Goal: Register for event/course

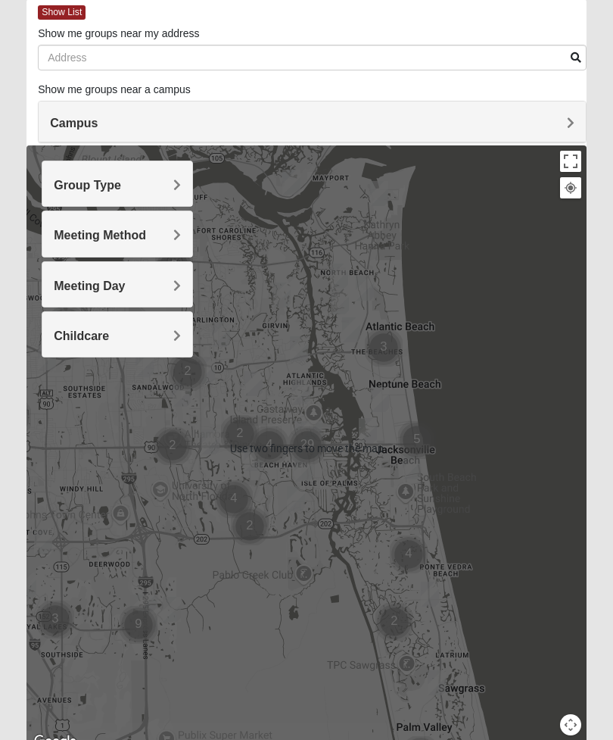
scroll to position [80, 0]
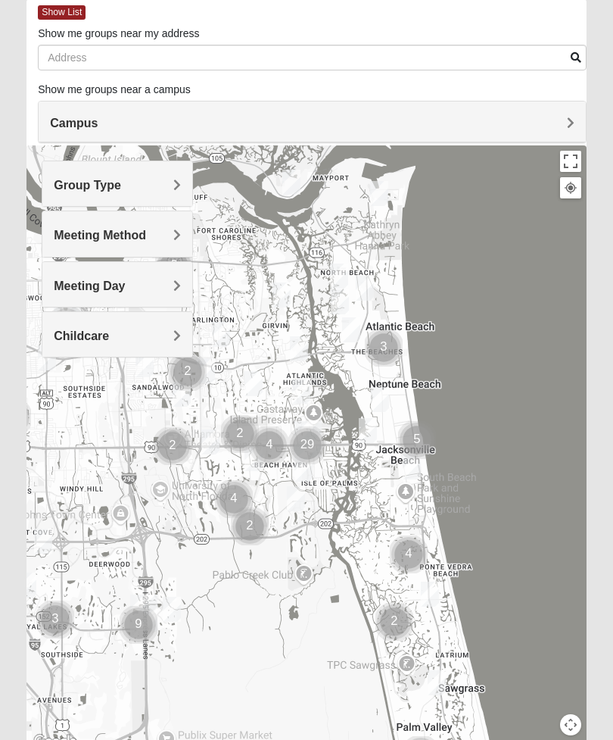
click at [62, 191] on span "Group Type" at bounding box center [87, 185] width 67 height 13
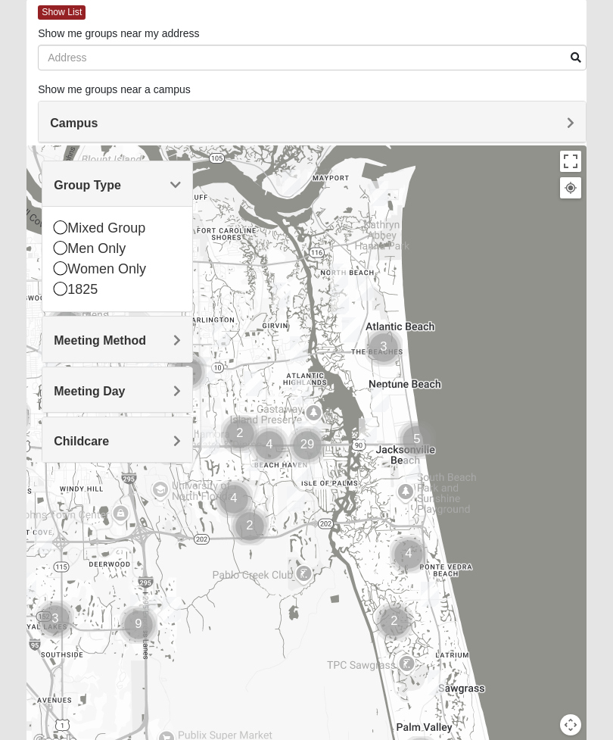
click at [60, 251] on icon at bounding box center [61, 248] width 14 height 14
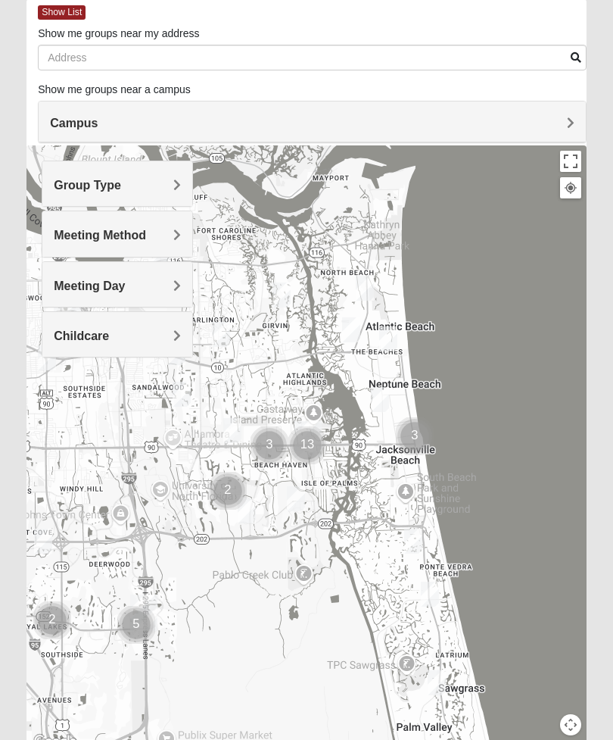
click at [62, 242] on span "Meeting Method" at bounding box center [100, 235] width 92 height 13
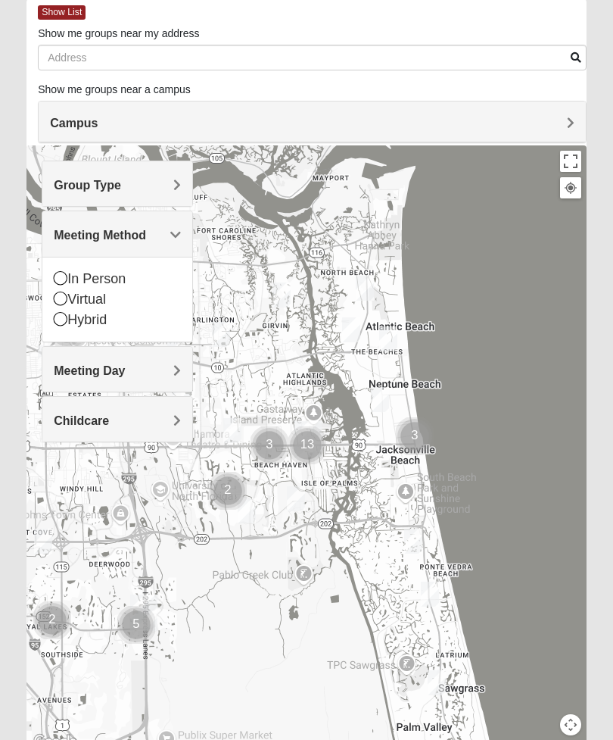
click at [57, 278] on icon at bounding box center [61, 278] width 14 height 14
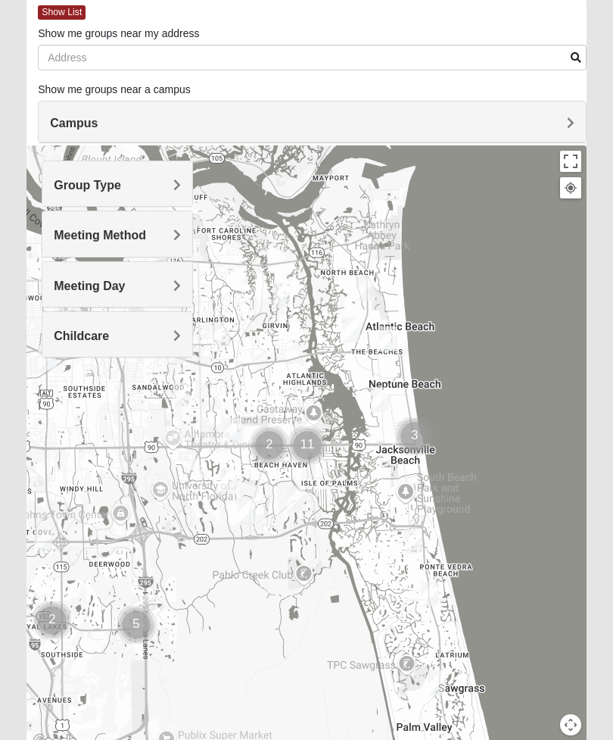
click at [62, 290] on span "Meeting Day" at bounding box center [89, 285] width 71 height 13
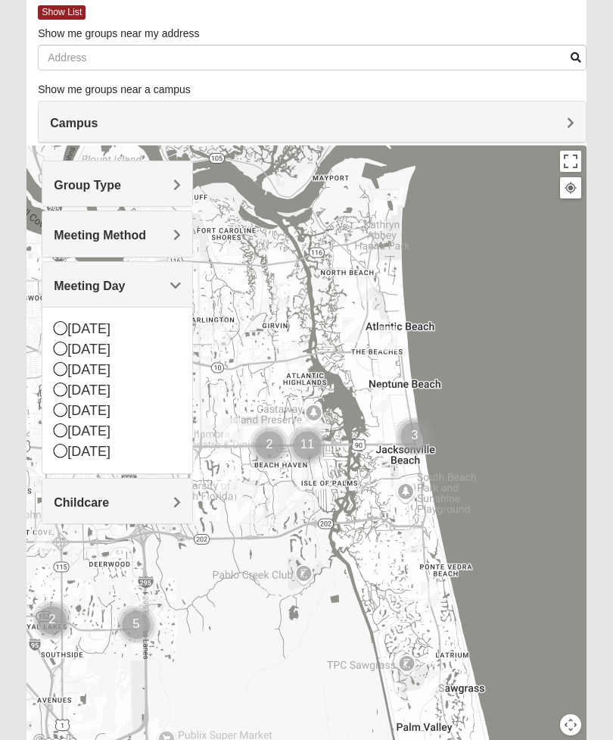
click at [41, 235] on div at bounding box center [306, 448] width 560 height 606
click at [76, 235] on span "Meeting Method" at bounding box center [100, 235] width 92 height 13
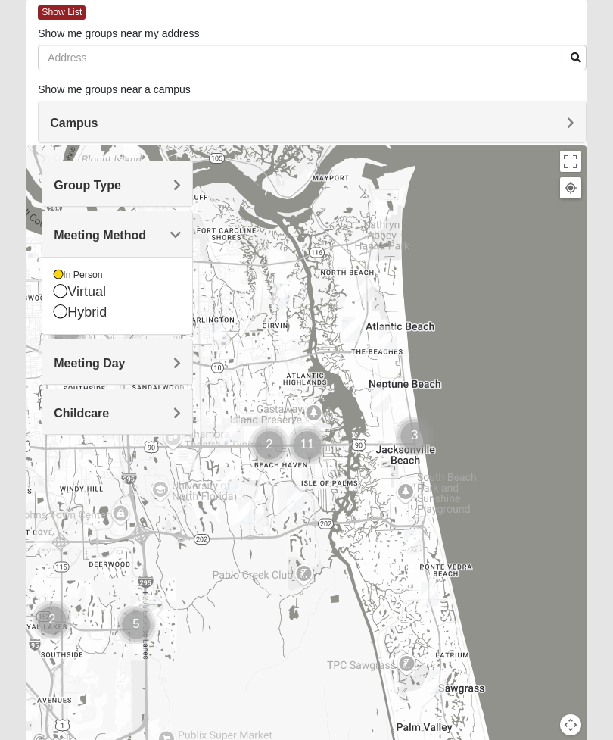
click at [55, 288] on icon at bounding box center [61, 291] width 14 height 14
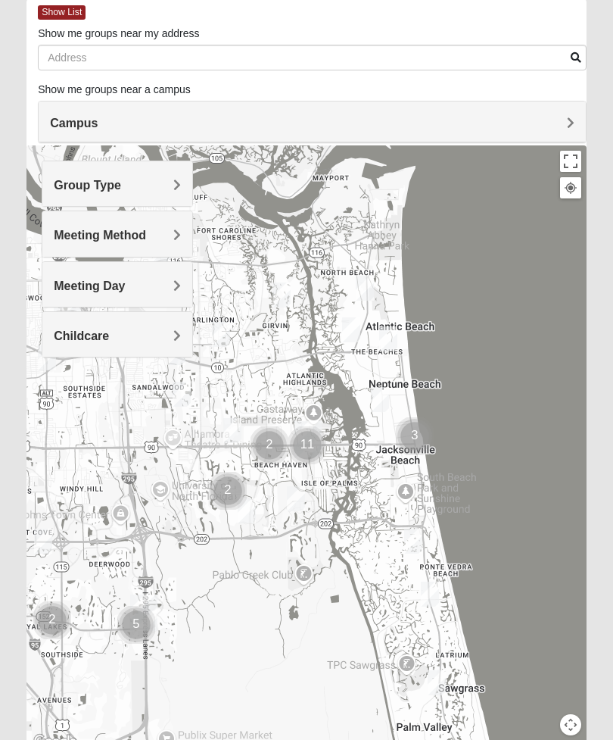
click at [64, 289] on span "Meeting Day" at bounding box center [89, 285] width 71 height 13
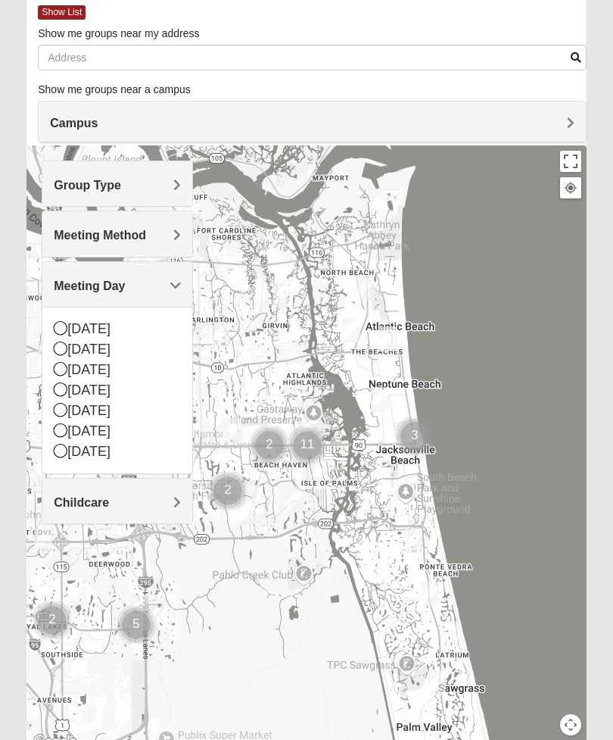
click at [50, 347] on div "[DATE] [DATE] [DATE] [DATE] [DATE] [DATE] [DATE]" at bounding box center [117, 390] width 150 height 167
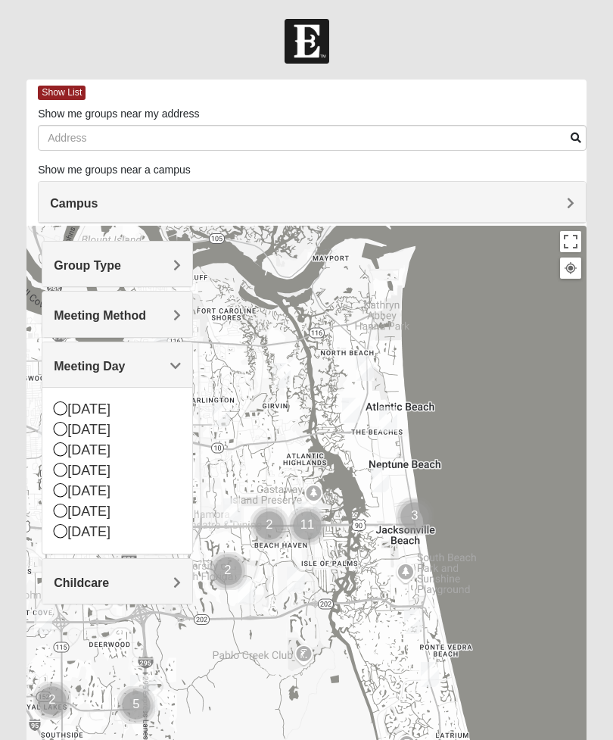
click at [65, 312] on span "Meeting Method" at bounding box center [100, 315] width 92 height 13
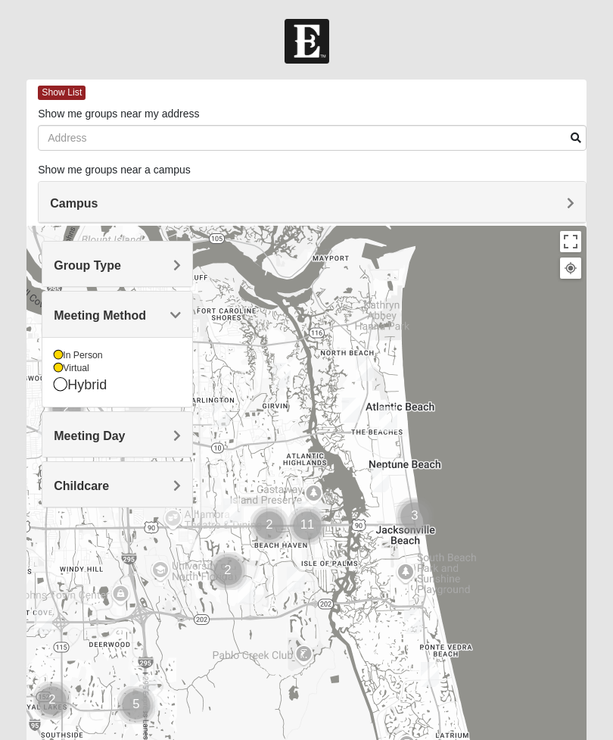
click at [39, 337] on div at bounding box center [306, 529] width 560 height 606
click at [55, 360] on div "In Person" at bounding box center [117, 355] width 127 height 13
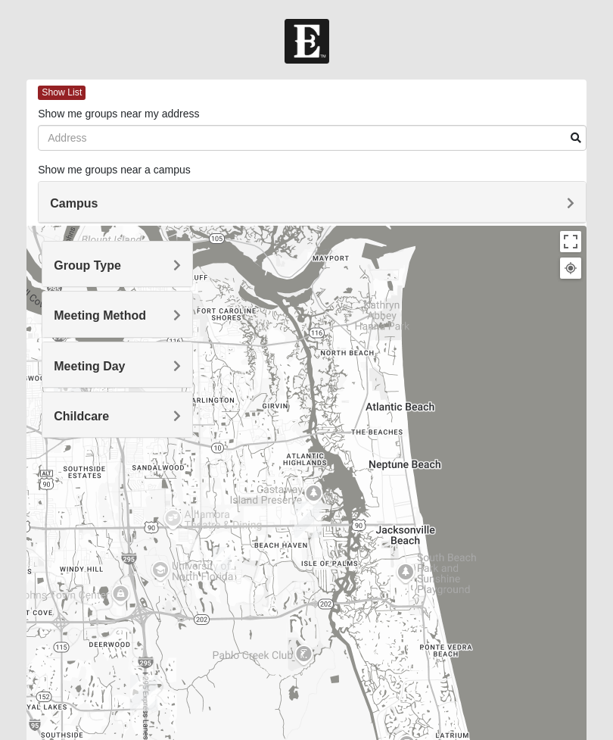
click at [64, 316] on span "Meeting Method" at bounding box center [100, 315] width 92 height 13
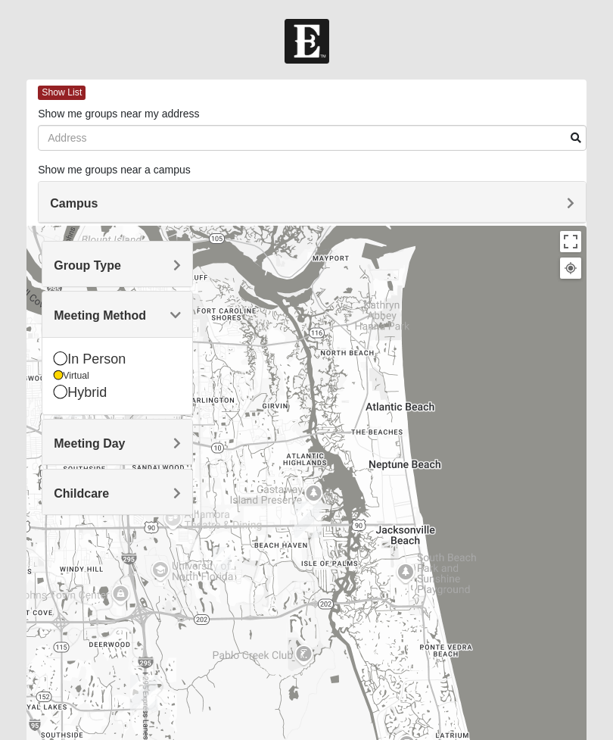
click at [79, 440] on span "Meeting Day" at bounding box center [89, 443] width 71 height 13
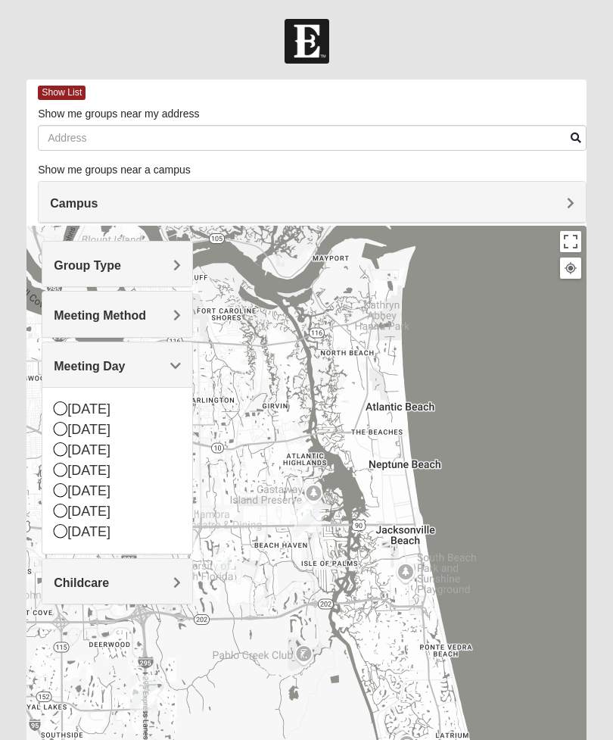
click at [62, 425] on icon at bounding box center [61, 429] width 14 height 14
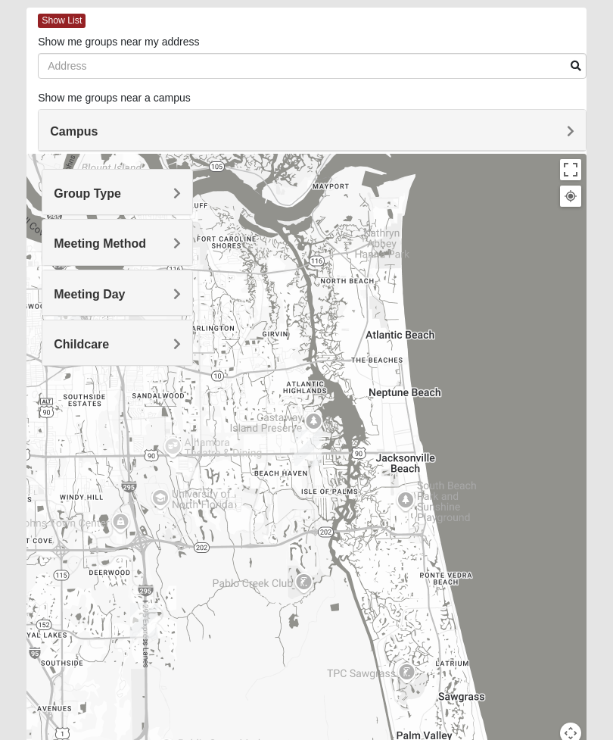
scroll to position [100, 0]
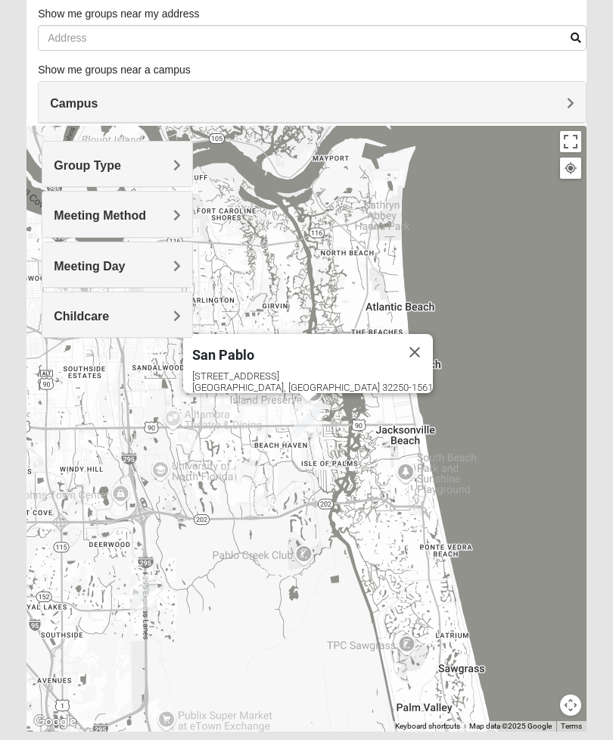
click at [360, 376] on div "[STREET_ADDRESS]" at bounding box center [312, 381] width 241 height 23
click at [330, 370] on div "[STREET_ADDRESS]" at bounding box center [312, 381] width 241 height 23
click at [363, 382] on div "[STREET_ADDRESS]" at bounding box center [312, 381] width 241 height 23
click at [333, 376] on div "[STREET_ADDRESS]" at bounding box center [312, 381] width 241 height 23
click at [339, 374] on div "[STREET_ADDRESS]" at bounding box center [312, 381] width 241 height 23
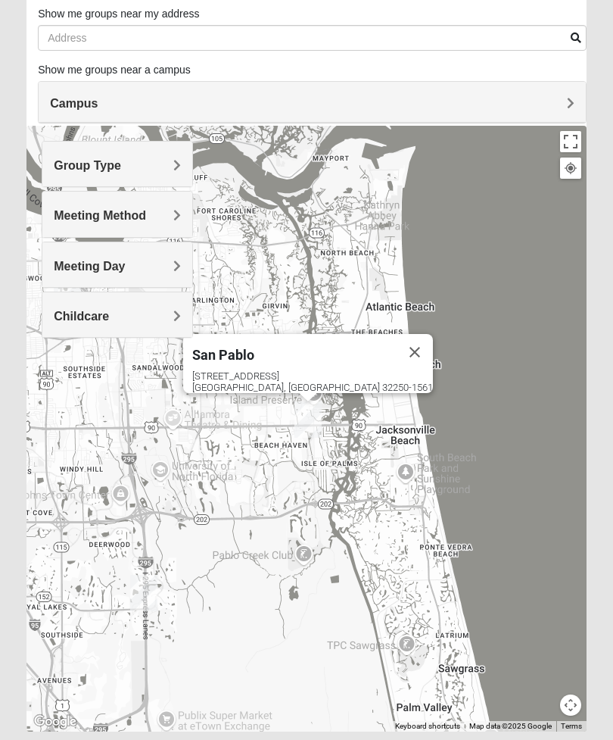
click at [339, 373] on div "[STREET_ADDRESS]" at bounding box center [312, 381] width 241 height 23
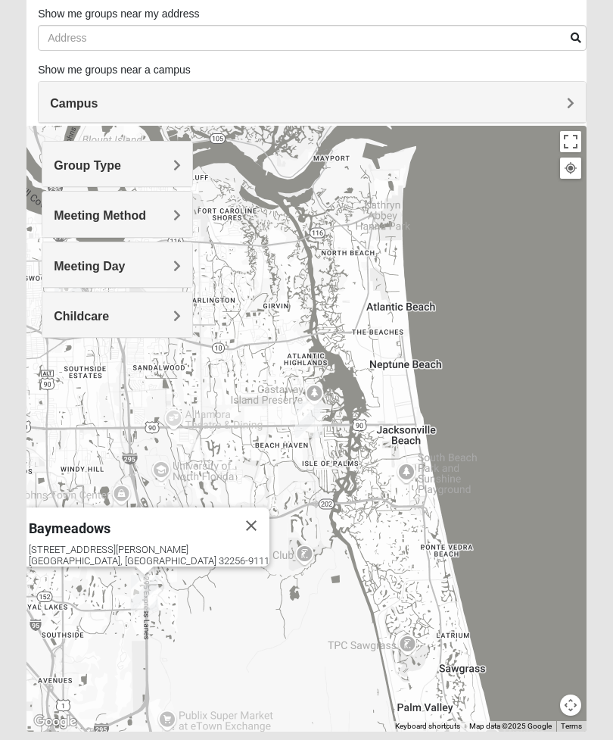
click at [95, 544] on div "[STREET_ADDRESS][PERSON_NAME]" at bounding box center [149, 555] width 241 height 23
click at [117, 544] on div "[STREET_ADDRESS][PERSON_NAME]" at bounding box center [149, 555] width 241 height 23
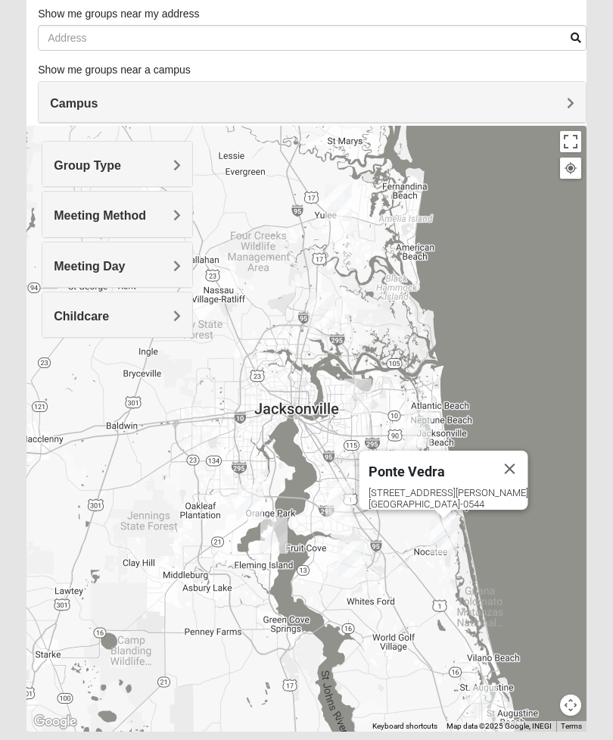
click at [61, 227] on div "Meeting Method" at bounding box center [117, 214] width 150 height 45
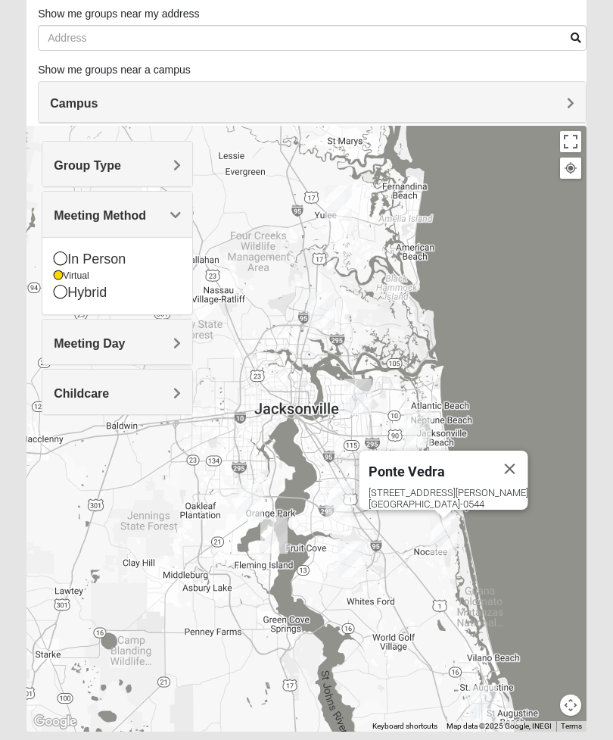
click at [56, 276] on icon at bounding box center [58, 275] width 9 height 9
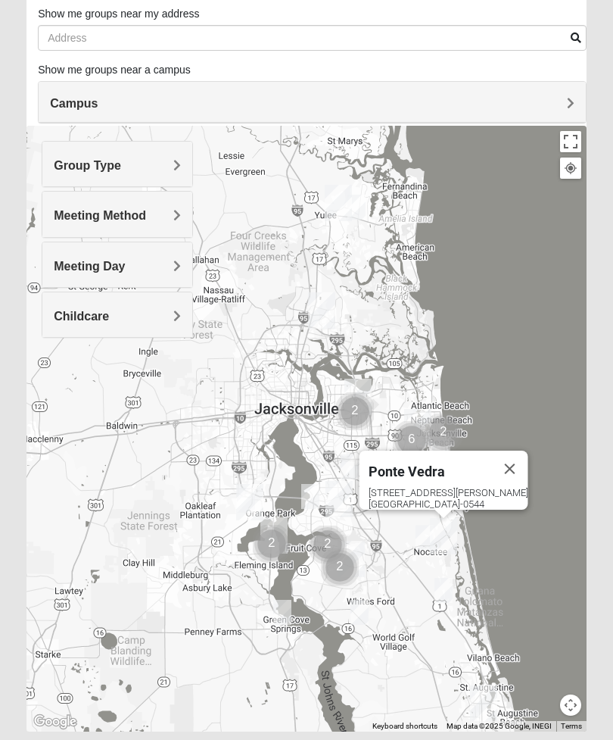
click at [51, 222] on div "Meeting Method" at bounding box center [117, 214] width 150 height 45
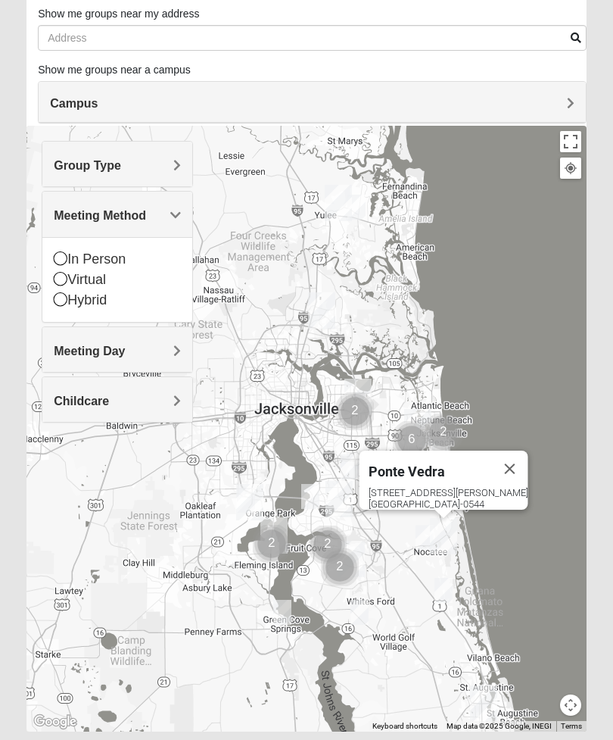
click at [65, 259] on icon at bounding box center [61, 258] width 14 height 14
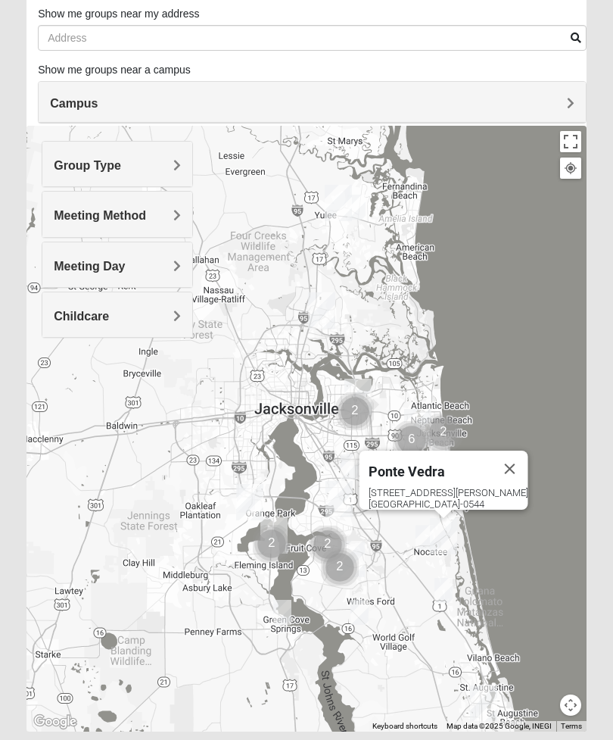
click at [59, 270] on span "Meeting Day" at bounding box center [89, 266] width 71 height 13
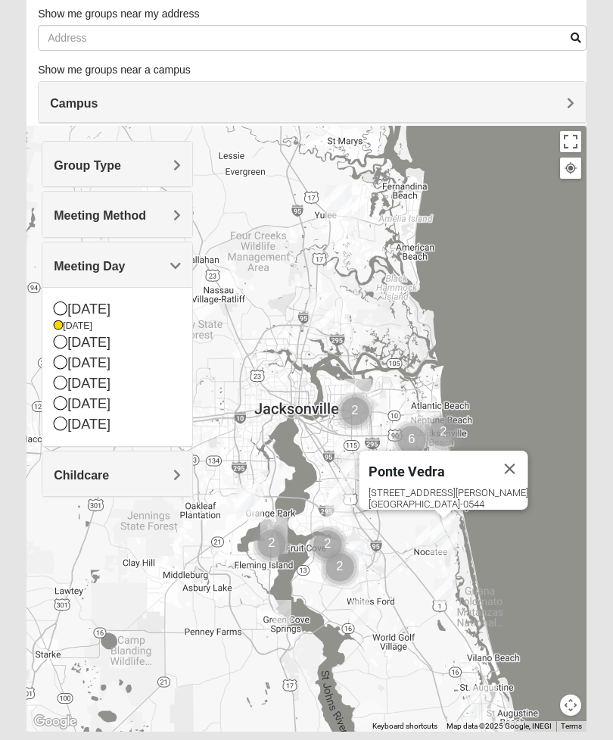
click at [544, 386] on div "[GEOGRAPHIC_DATA] [STREET_ADDRESS][PERSON_NAME][PERSON_NAME]" at bounding box center [306, 429] width 560 height 606
click at [513, 453] on button "Close" at bounding box center [510, 468] width 36 height 36
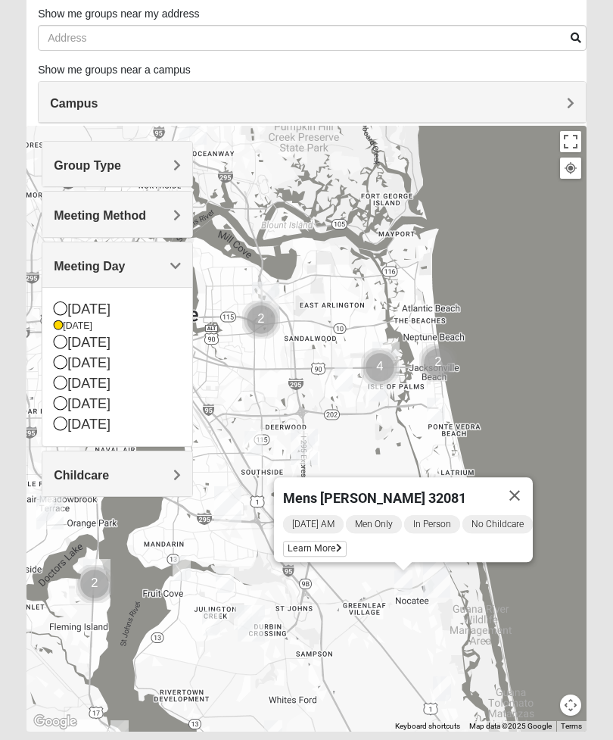
click at [320, 515] on span "[DATE] AM" at bounding box center [313, 524] width 61 height 18
click at [336, 538] on div "[DATE] AM Men Only In Person No Childcare Learn More" at bounding box center [408, 537] width 250 height 48
click at [330, 546] on span "Learn More" at bounding box center [315, 549] width 64 height 16
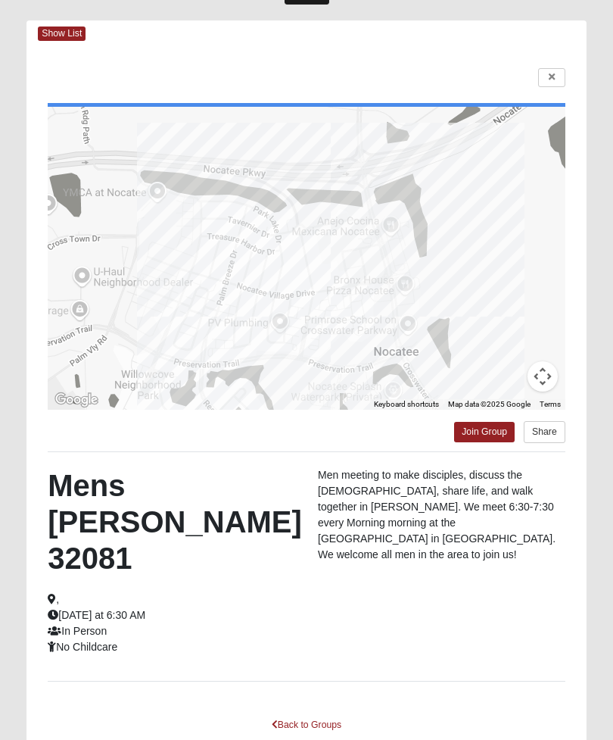
click at [552, 77] on icon at bounding box center [552, 77] width 6 height 9
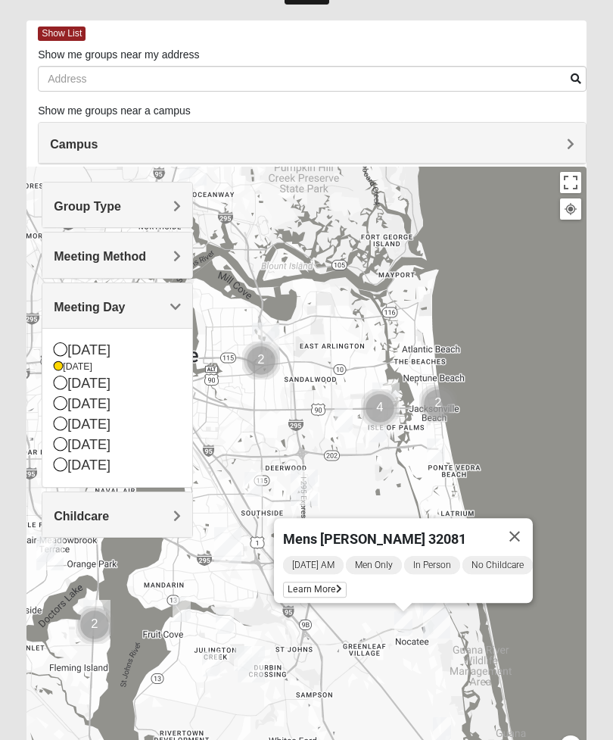
click at [528, 537] on button "Close" at bounding box center [515, 536] width 36 height 36
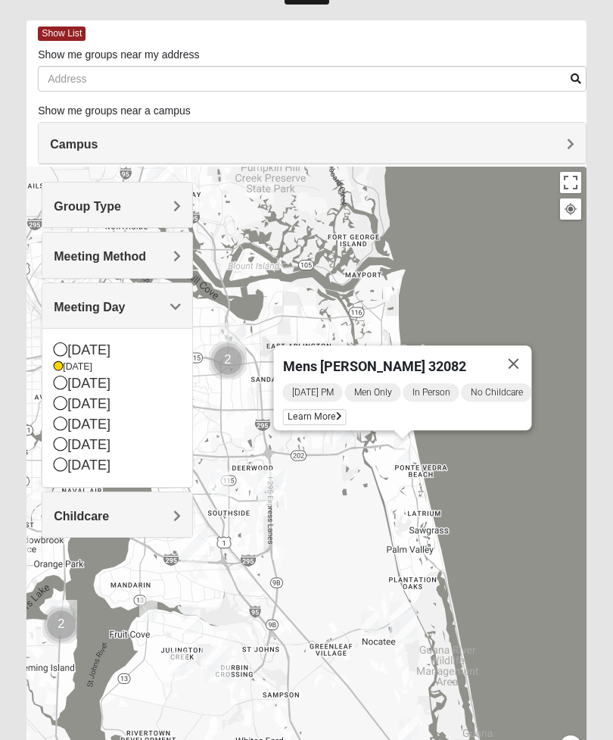
click at [323, 406] on div "[DATE] PM Men Only In Person No Childcare Learn More" at bounding box center [407, 406] width 249 height 48
click at [325, 415] on span "Learn More" at bounding box center [315, 417] width 64 height 16
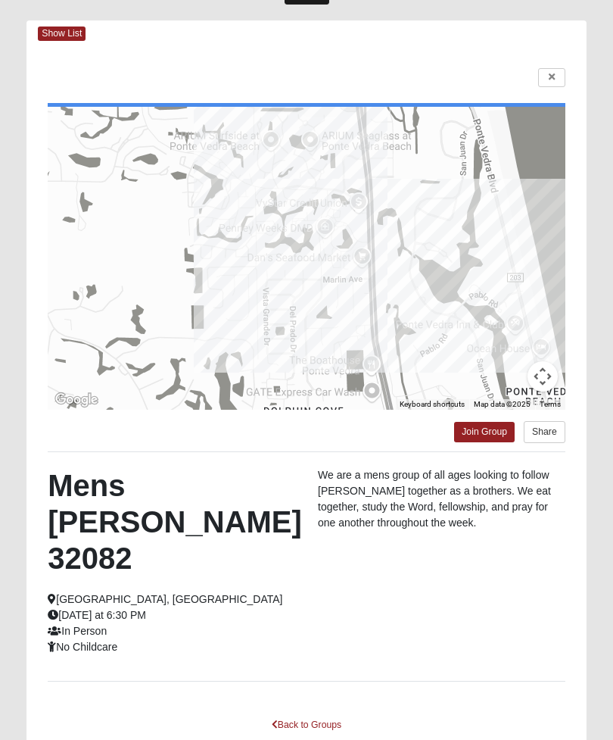
click at [556, 84] on link at bounding box center [551, 77] width 27 height 19
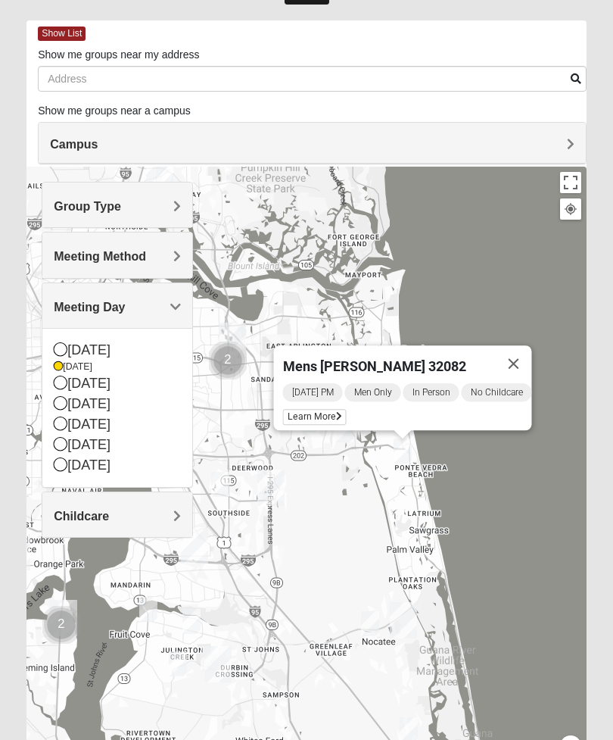
click at [538, 544] on div "Mens [PERSON_NAME] 32082 [DATE] PM Men Only In Person No Childcare Learn More" at bounding box center [306, 470] width 560 height 606
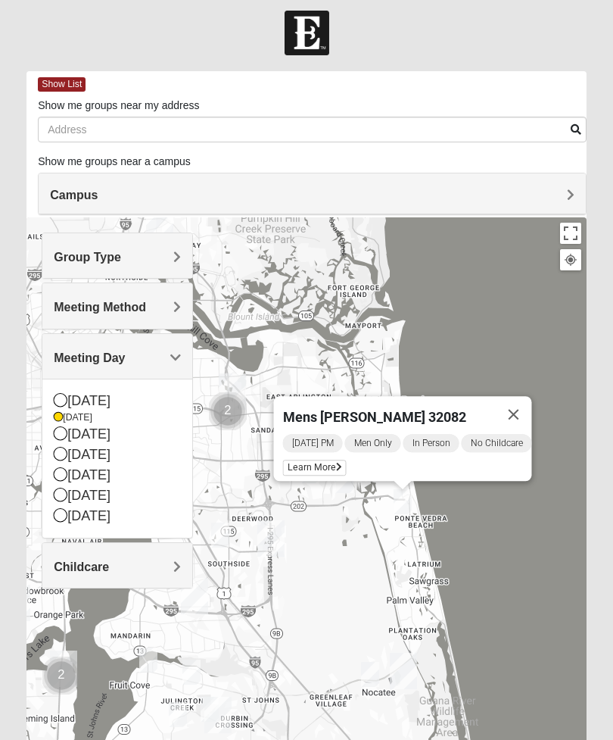
scroll to position [10, 0]
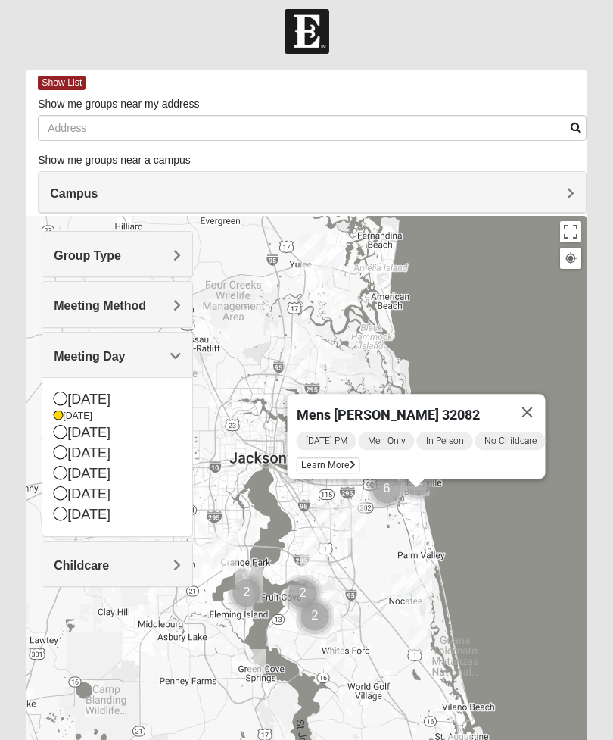
click at [534, 412] on button "Close" at bounding box center [528, 412] width 36 height 36
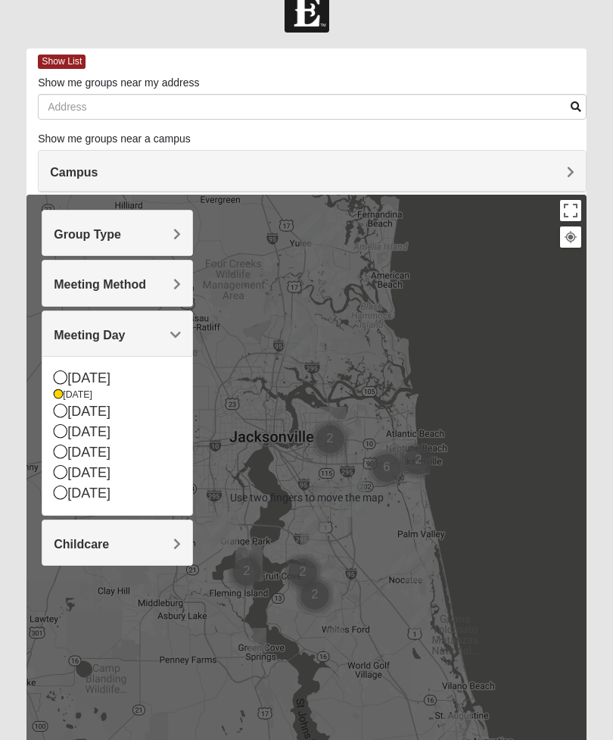
scroll to position [31, 0]
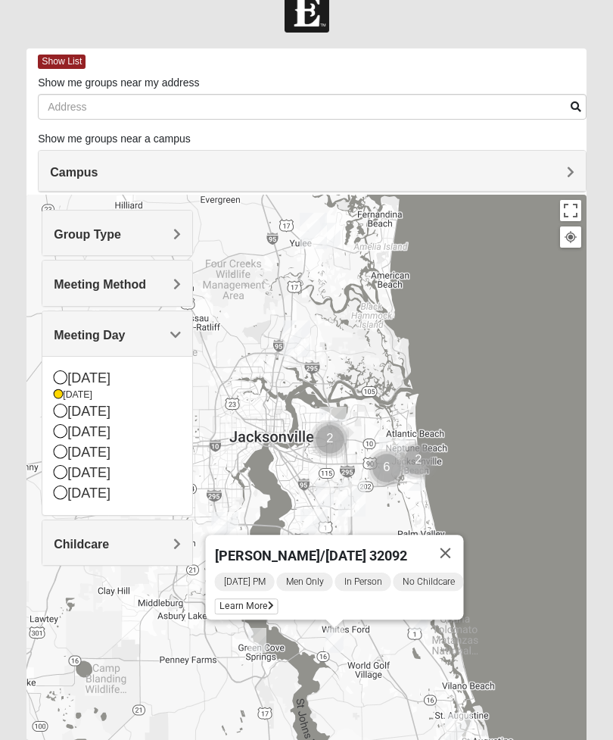
click at [460, 534] on button "Close" at bounding box center [446, 552] width 36 height 36
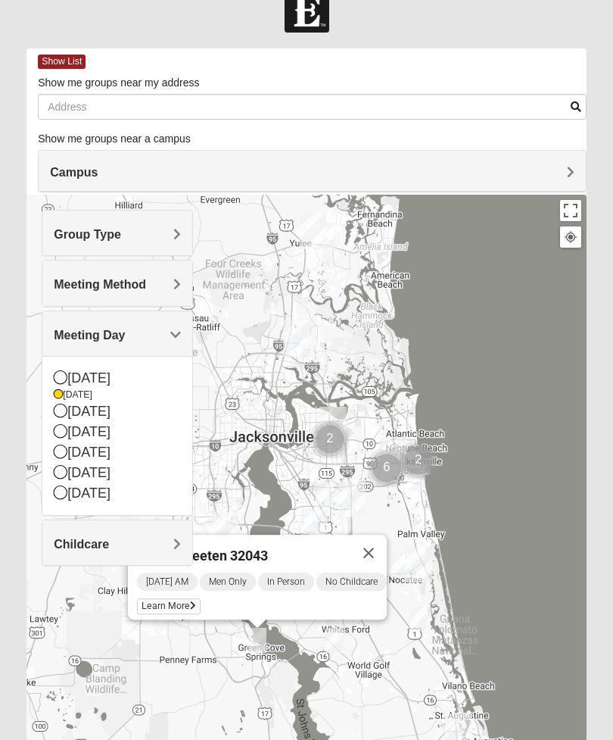
click at [386, 540] on button "Close" at bounding box center [369, 552] width 36 height 36
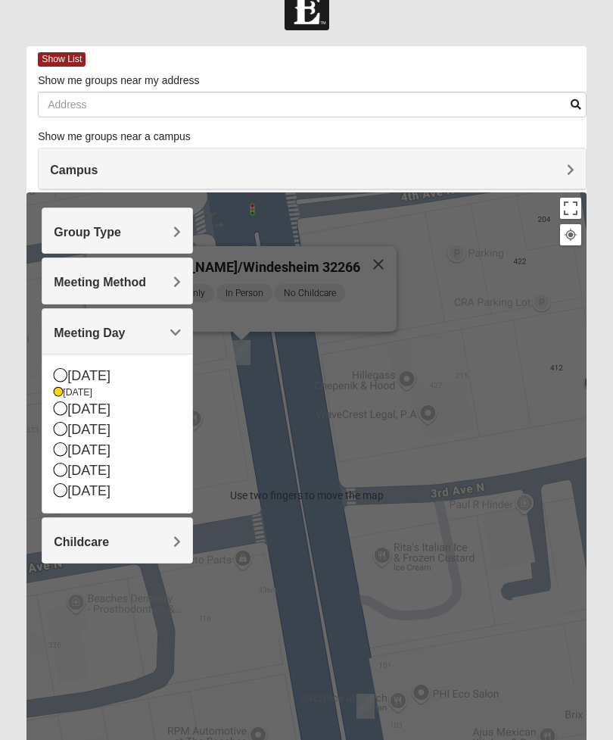
scroll to position [11, 0]
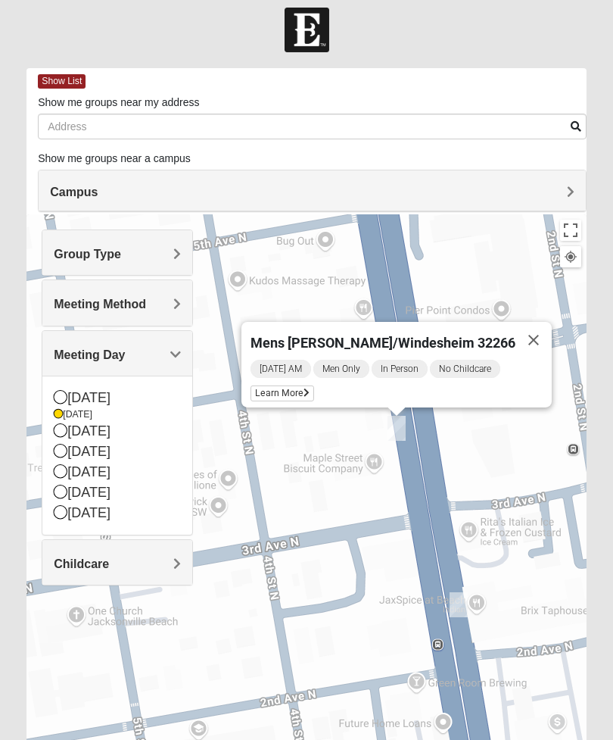
click at [311, 362] on span "[DATE] AM" at bounding box center [281, 369] width 61 height 18
click at [312, 384] on div "[DATE] AM Men Only In Person No Childcare Learn More" at bounding box center [401, 382] width 301 height 49
click at [314, 399] on span "Learn More" at bounding box center [283, 393] width 64 height 16
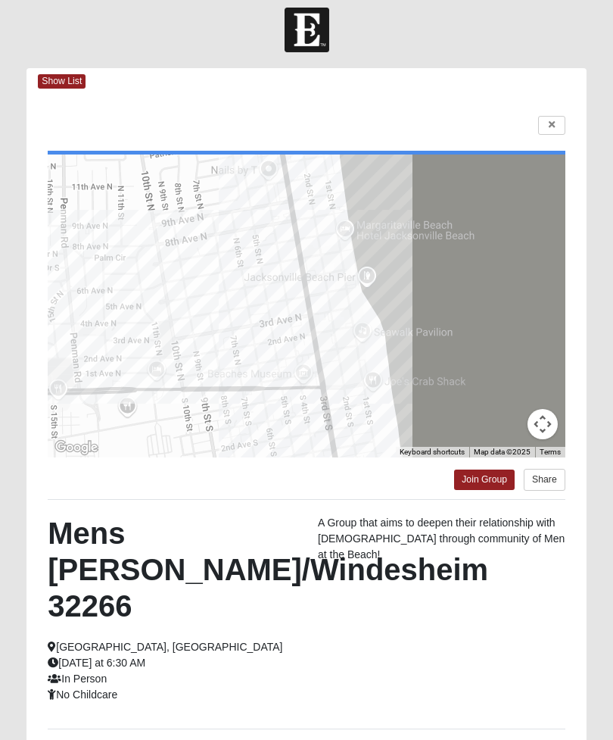
click at [552, 125] on icon at bounding box center [552, 124] width 6 height 9
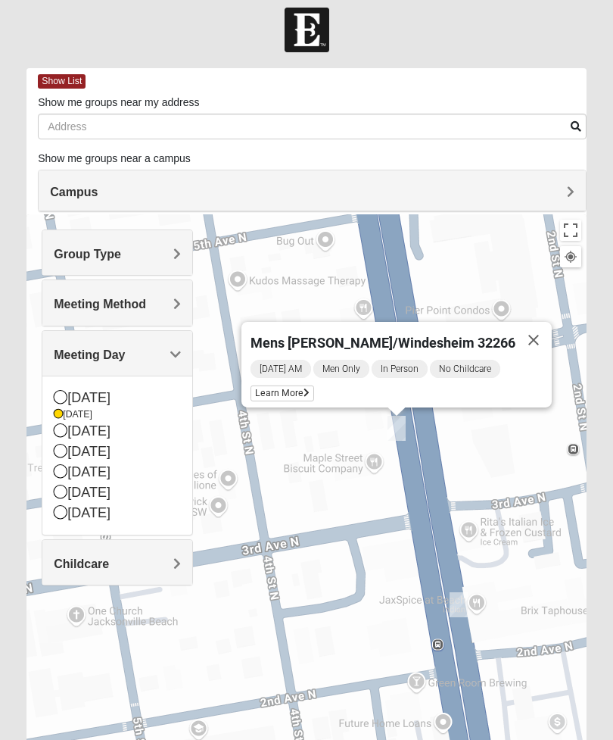
click at [519, 340] on button "Close" at bounding box center [534, 340] width 36 height 36
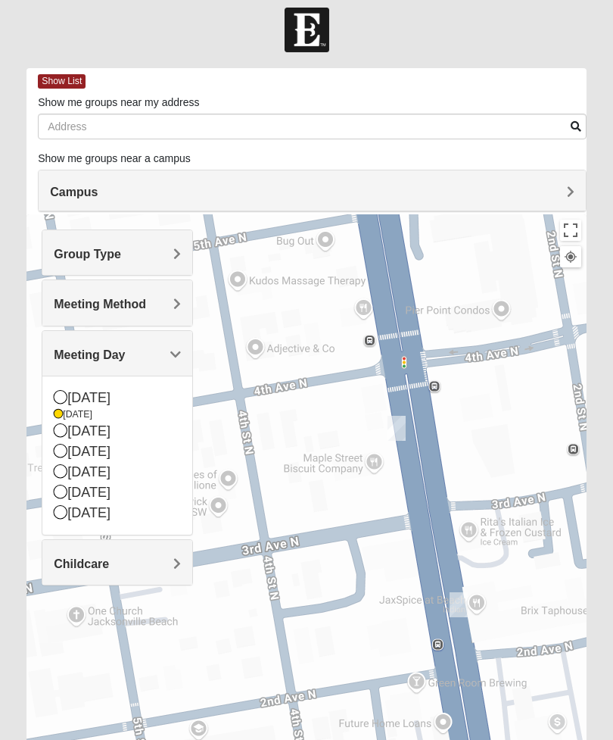
click at [55, 432] on icon at bounding box center [61, 430] width 14 height 14
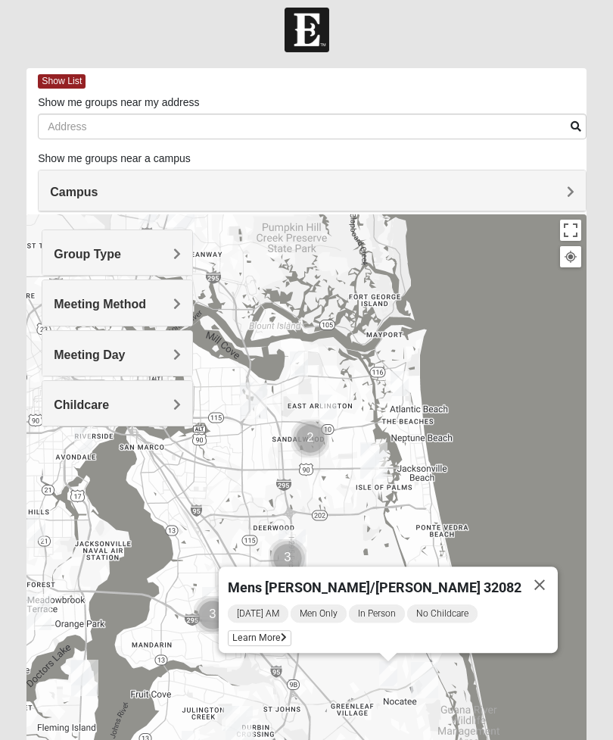
click at [315, 629] on div "[DATE] AM Men Only In Person No Childcare Learn More" at bounding box center [393, 628] width 330 height 50
click at [291, 642] on span "Learn More" at bounding box center [260, 638] width 64 height 16
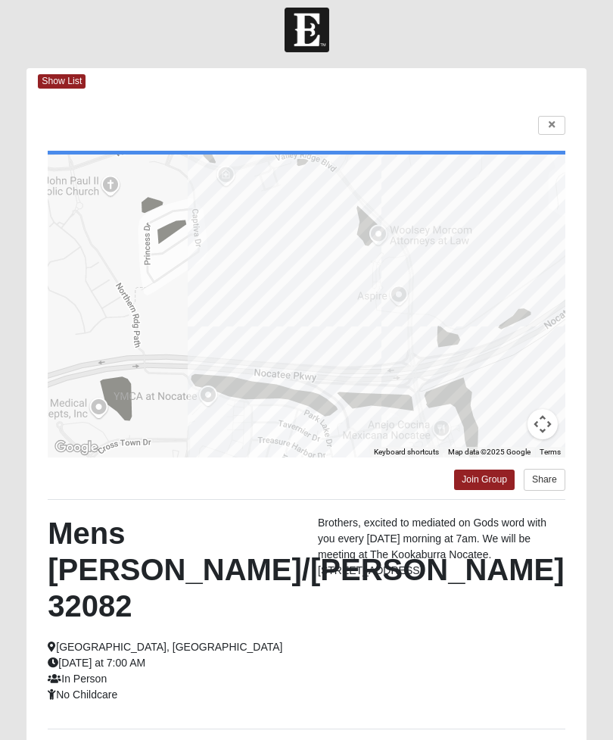
click at [552, 130] on link at bounding box center [551, 125] width 27 height 19
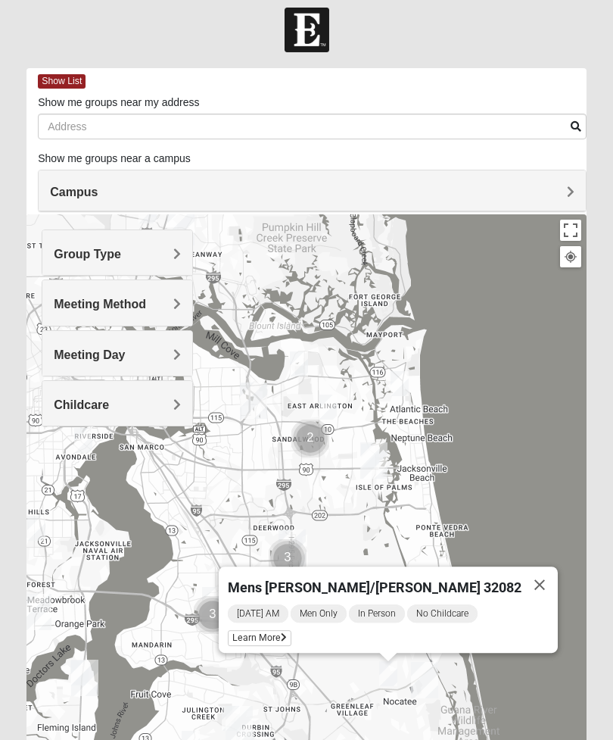
click at [522, 591] on button "Close" at bounding box center [540, 584] width 36 height 36
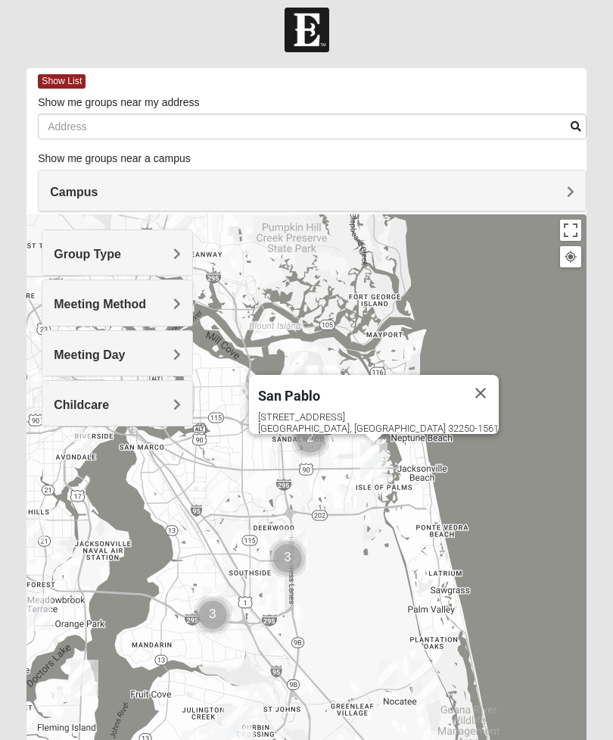
click at [413, 419] on div "[STREET_ADDRESS]" at bounding box center [378, 422] width 241 height 23
click at [403, 419] on div "[STREET_ADDRESS]" at bounding box center [378, 422] width 241 height 23
click at [385, 411] on div "[STREET_ADDRESS]" at bounding box center [378, 422] width 241 height 23
click at [439, 492] on div "[GEOGRAPHIC_DATA] [STREET_ADDRESS]" at bounding box center [306, 517] width 560 height 606
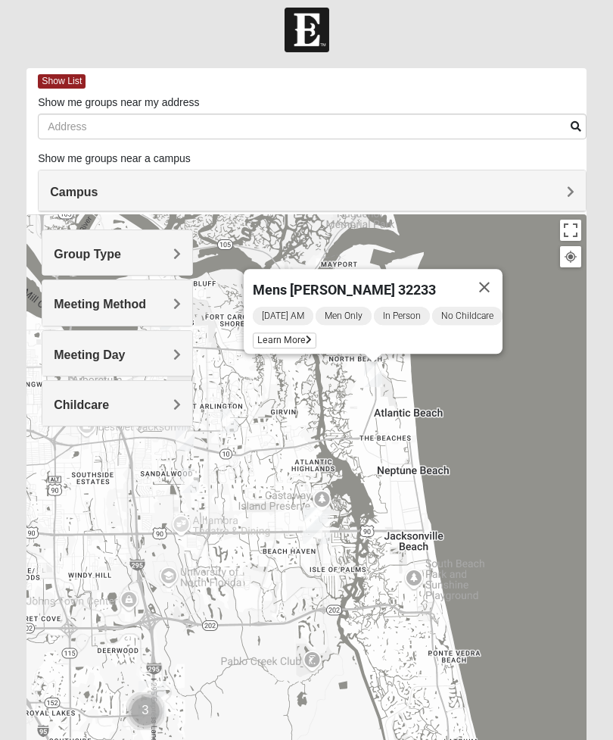
click at [298, 333] on span "Learn More" at bounding box center [285, 340] width 64 height 16
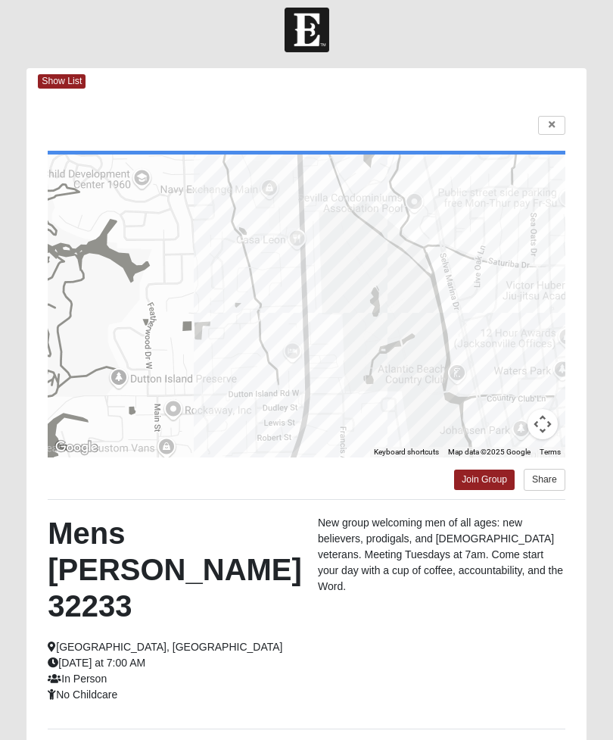
click at [563, 118] on link at bounding box center [551, 125] width 27 height 19
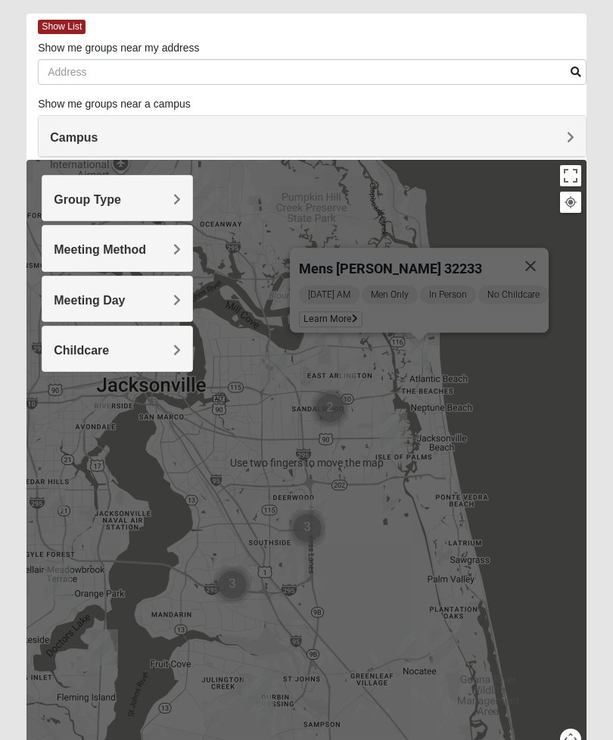
scroll to position [100, 0]
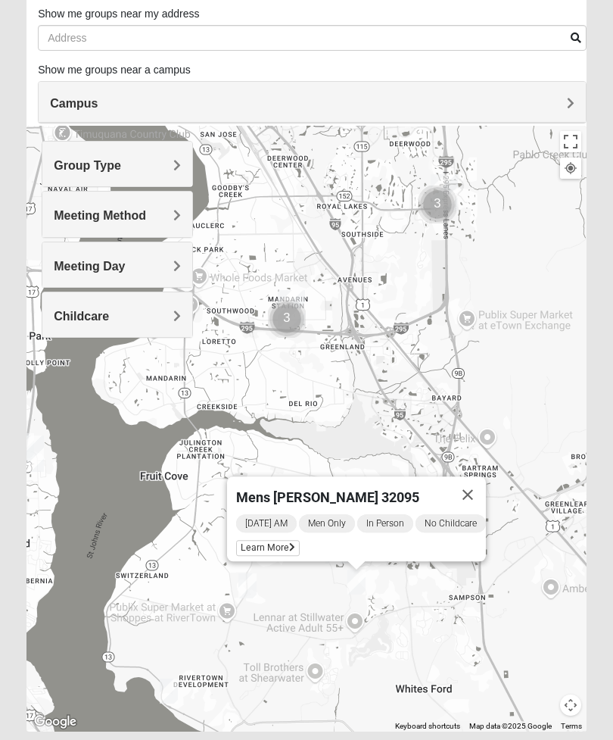
click at [276, 542] on span "Learn More" at bounding box center [268, 548] width 64 height 16
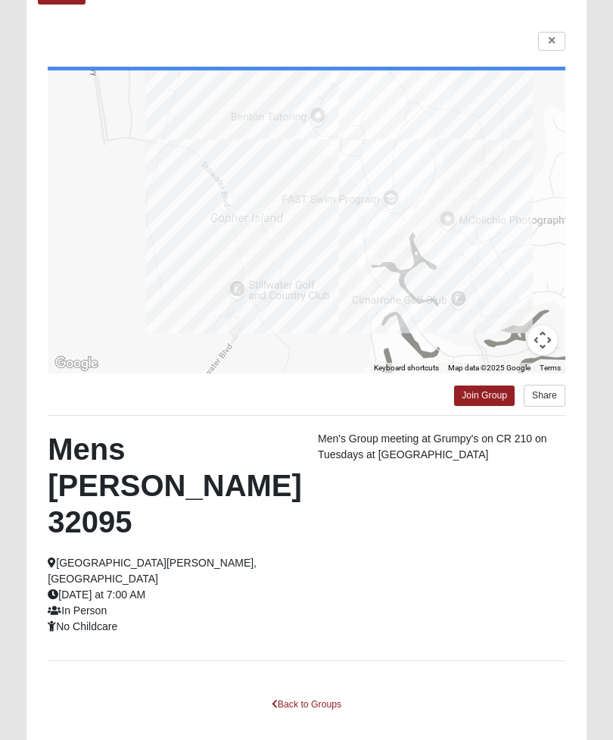
click at [552, 45] on icon at bounding box center [552, 40] width 6 height 9
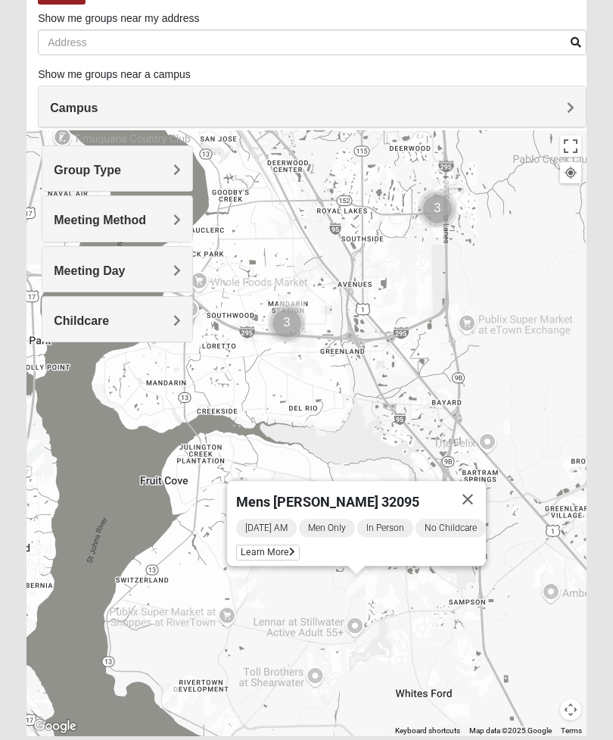
click at [67, 231] on div "Meeting Method" at bounding box center [117, 218] width 150 height 45
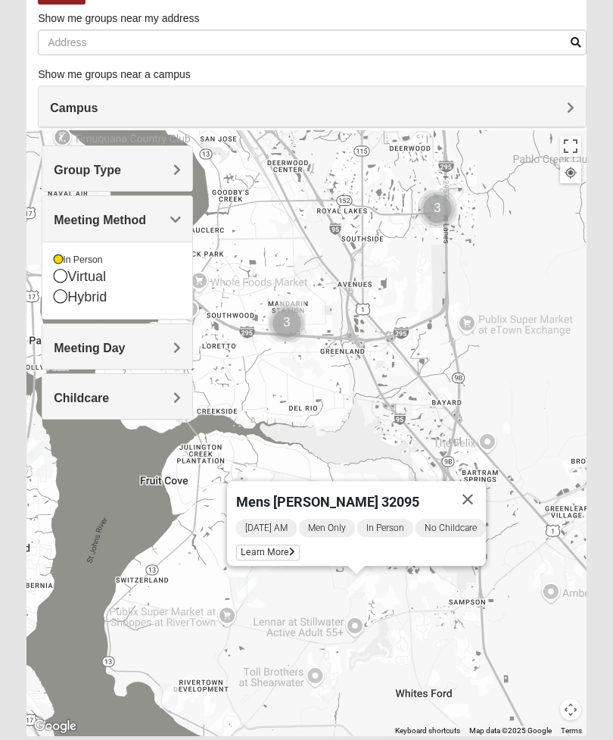
click at [531, 274] on div "Mens [PERSON_NAME] 32095 [DATE] AM Men Only In Person No Childcare Learn More" at bounding box center [306, 433] width 560 height 606
click at [77, 345] on span "Meeting Day" at bounding box center [89, 347] width 71 height 13
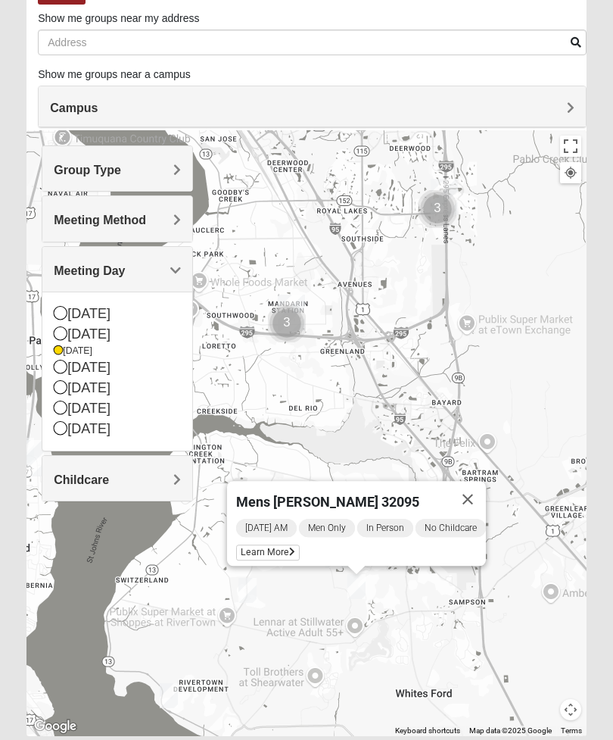
click at [60, 362] on icon at bounding box center [61, 367] width 14 height 14
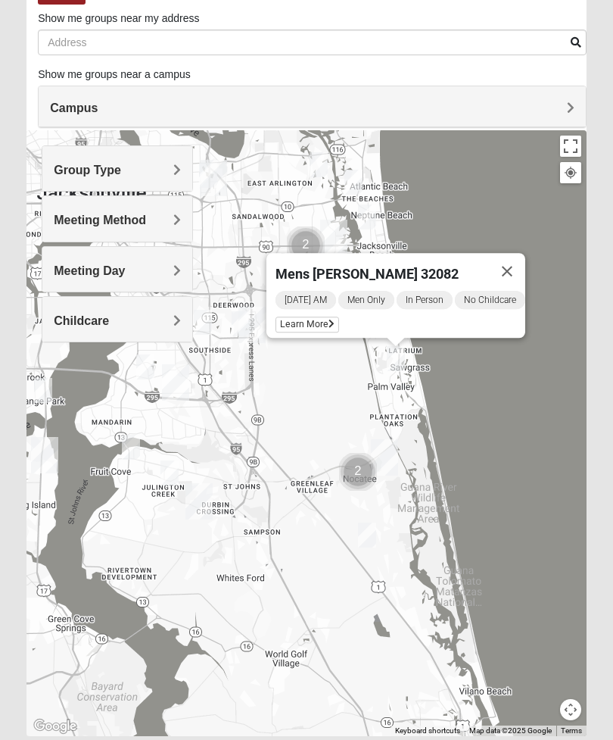
click at [309, 317] on span "Learn More" at bounding box center [308, 324] width 64 height 16
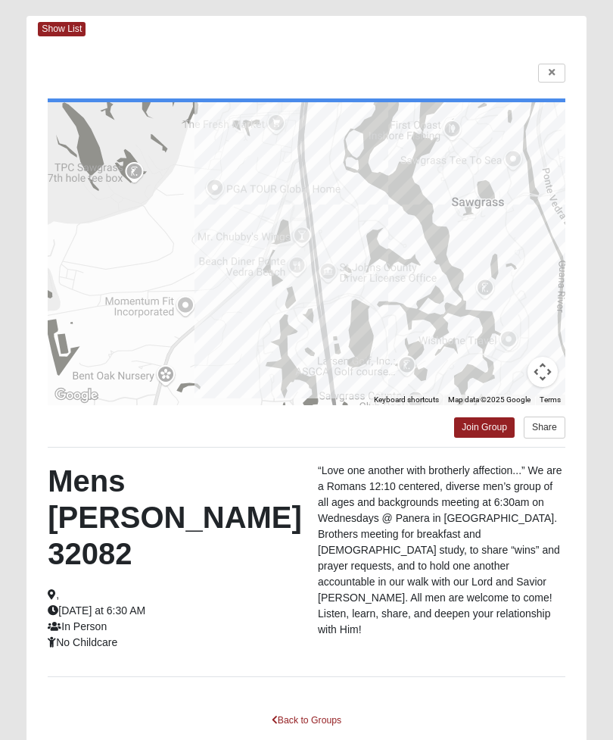
click at [556, 77] on link at bounding box center [551, 73] width 27 height 19
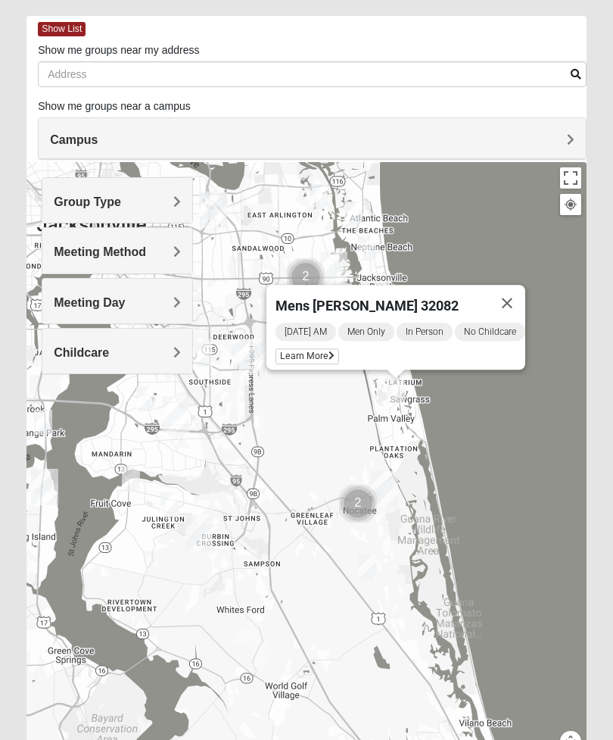
click at [523, 305] on button "Close" at bounding box center [507, 303] width 36 height 36
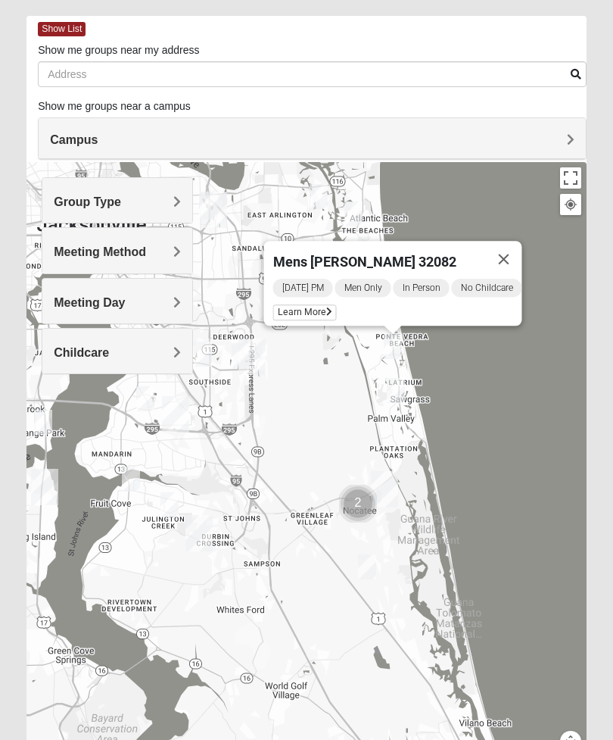
click at [309, 305] on span "Learn More" at bounding box center [305, 312] width 64 height 16
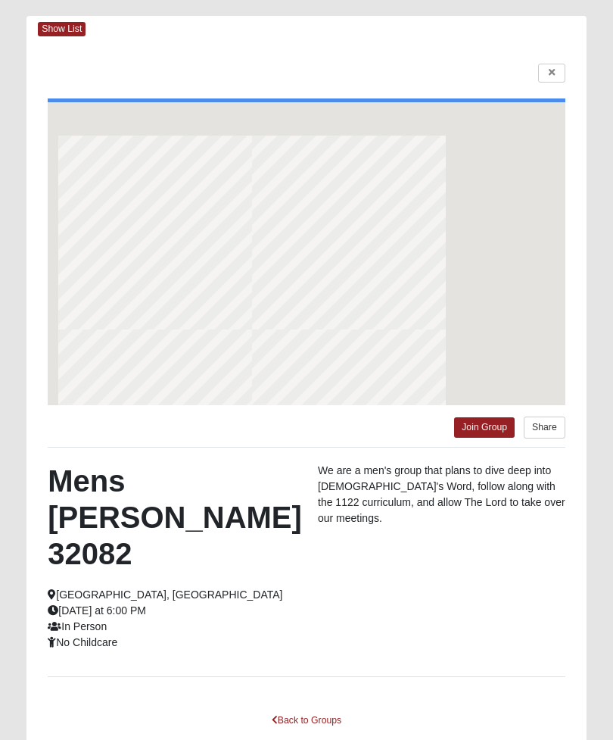
scroll to position [59, 0]
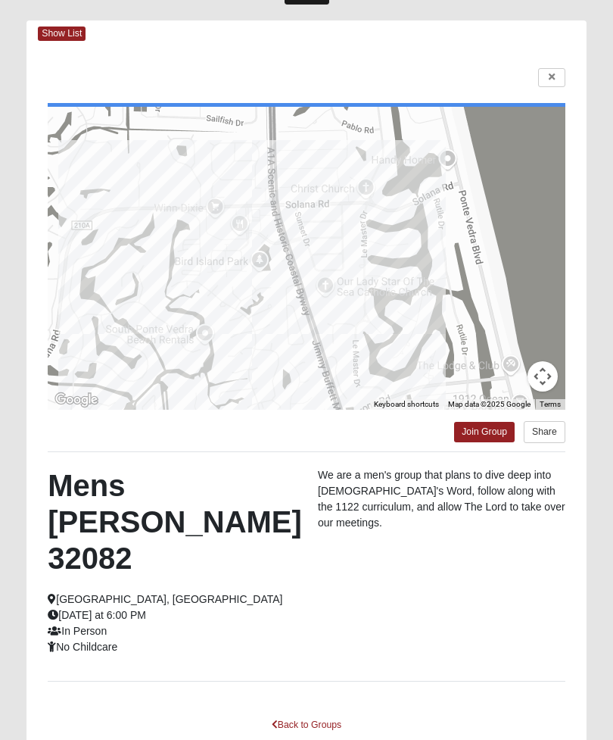
click at [554, 77] on icon at bounding box center [552, 77] width 6 height 9
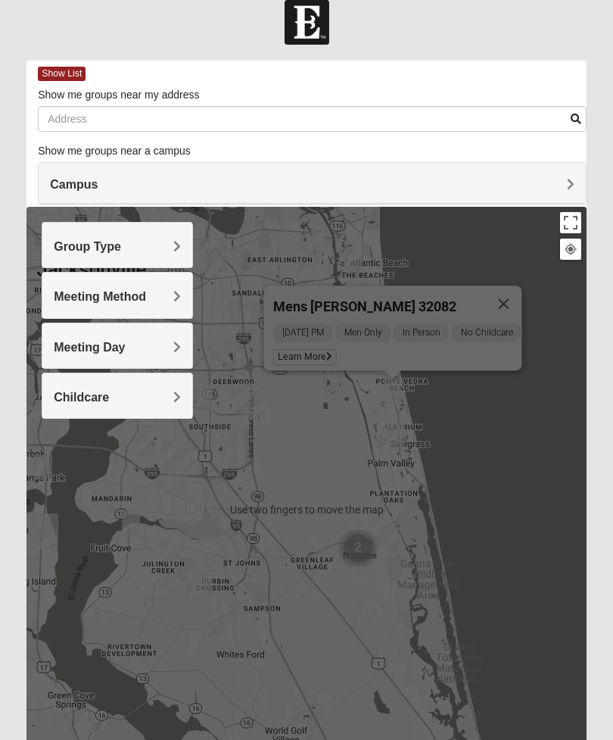
scroll to position [20, 0]
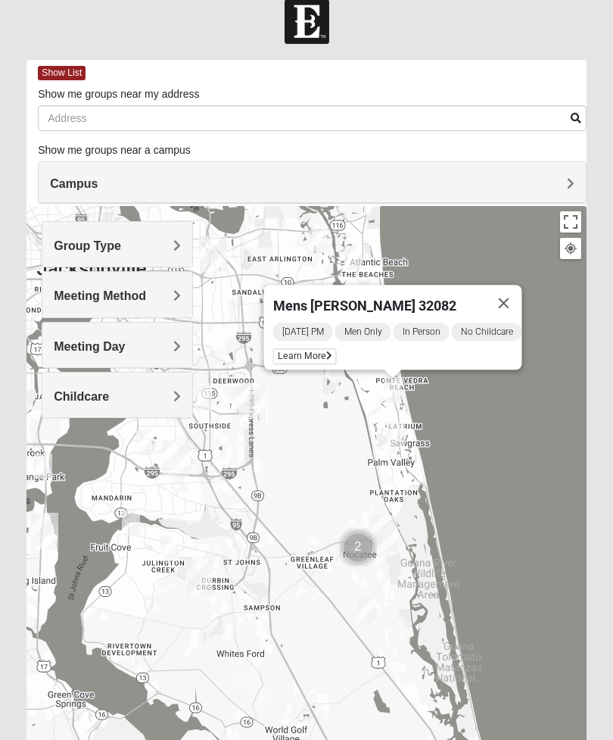
click at [514, 304] on button "Close" at bounding box center [504, 303] width 36 height 36
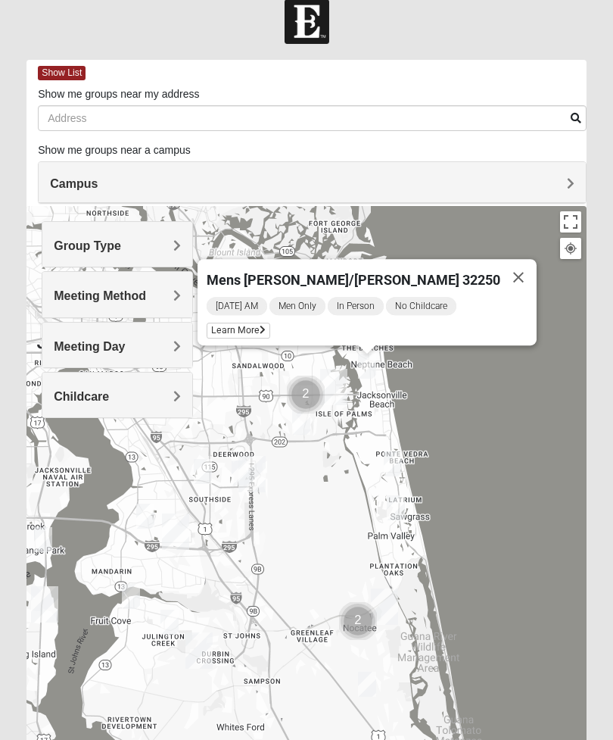
click at [270, 326] on span "Learn More" at bounding box center [239, 331] width 64 height 16
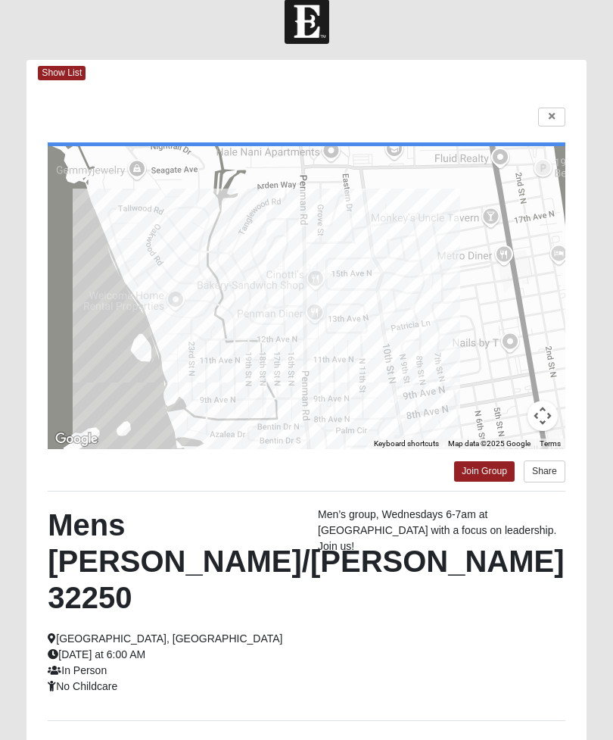
click at [552, 119] on icon at bounding box center [552, 116] width 6 height 9
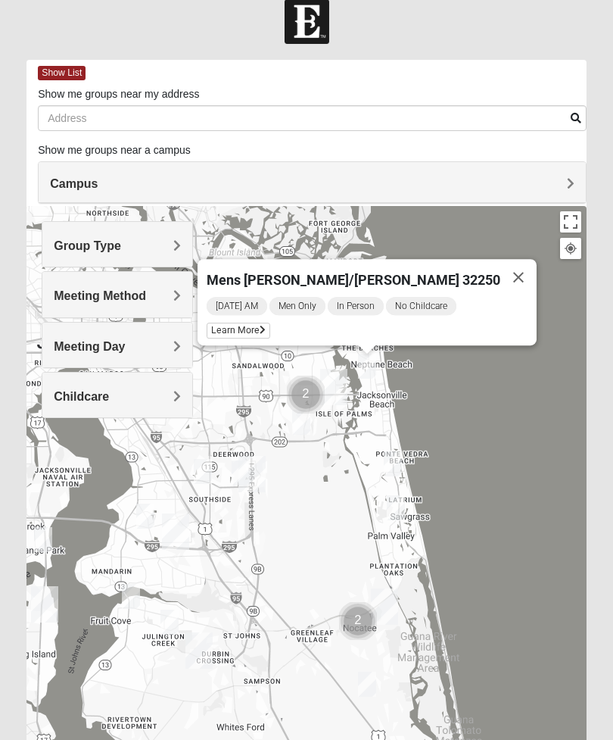
click at [500, 274] on button "Close" at bounding box center [518, 277] width 36 height 36
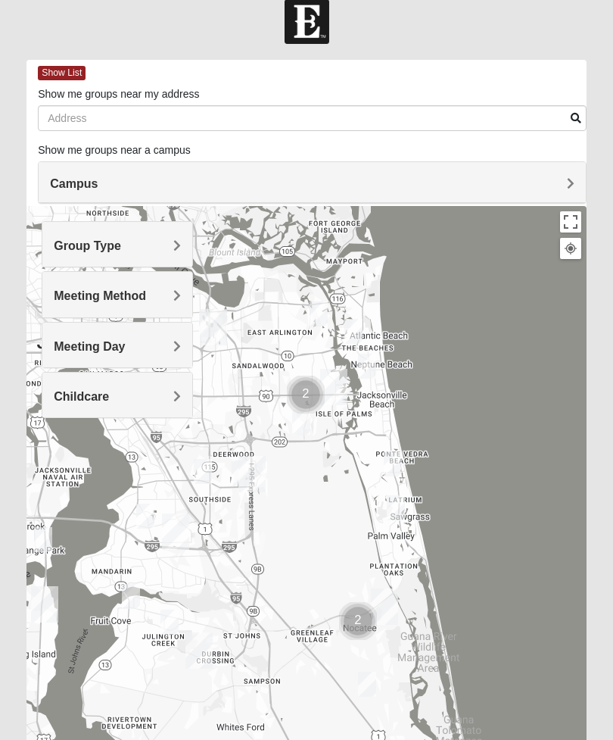
click at [51, 295] on div "Meeting Method" at bounding box center [117, 294] width 150 height 45
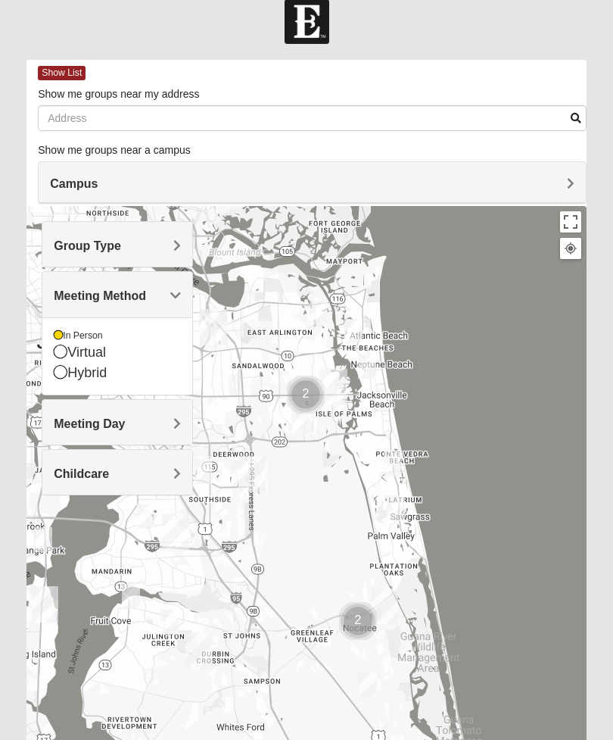
click at [39, 292] on div at bounding box center [306, 509] width 560 height 606
click at [72, 422] on span "Meeting Day" at bounding box center [89, 423] width 71 height 13
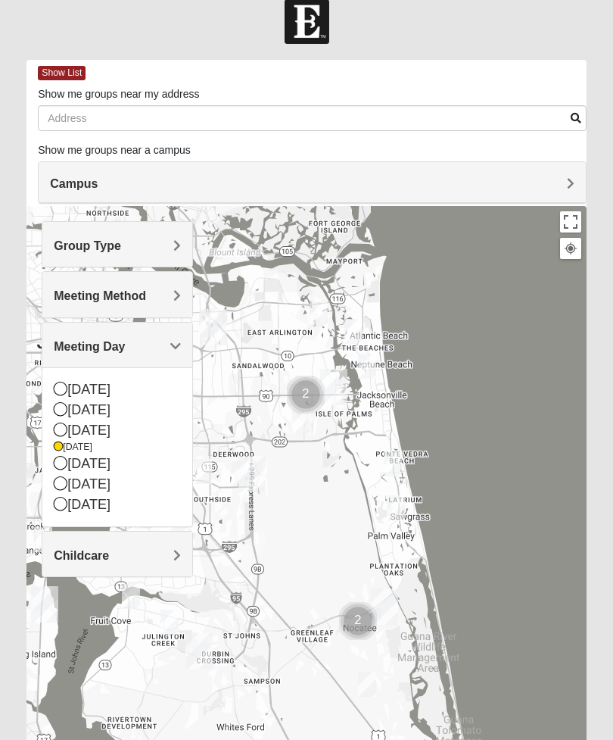
click at [58, 456] on icon at bounding box center [61, 463] width 14 height 14
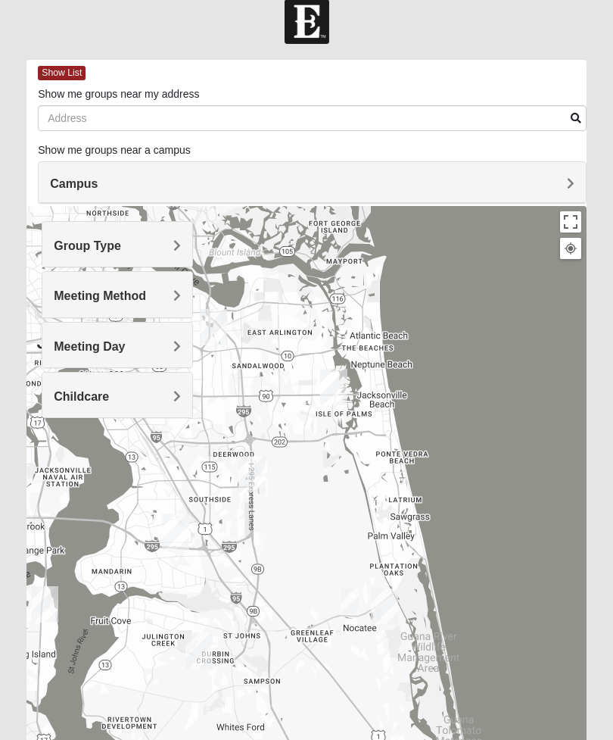
scroll to position [79, 0]
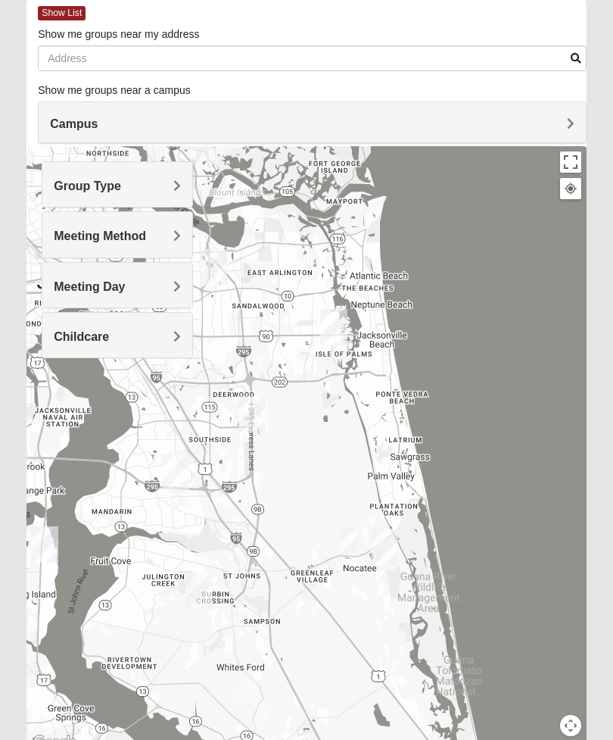
click at [60, 419] on div at bounding box center [306, 449] width 560 height 606
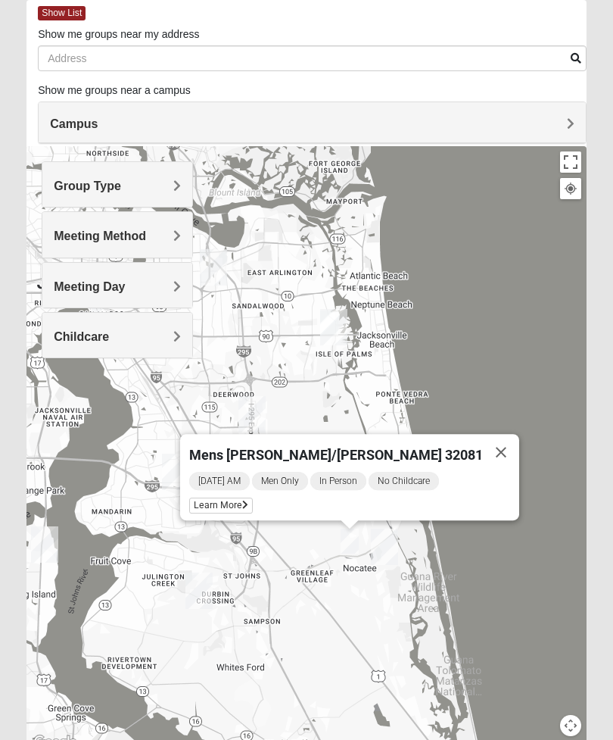
click at [253, 501] on span "Learn More" at bounding box center [221, 505] width 64 height 16
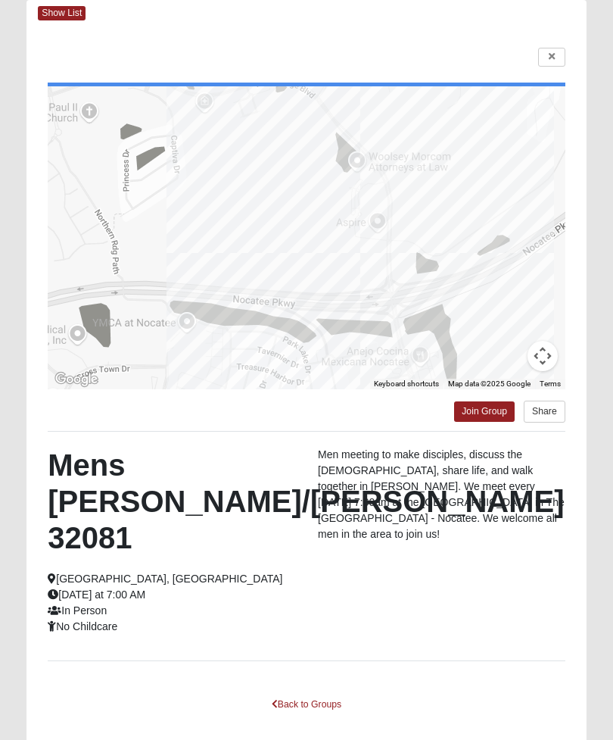
click at [542, 61] on link at bounding box center [551, 57] width 27 height 19
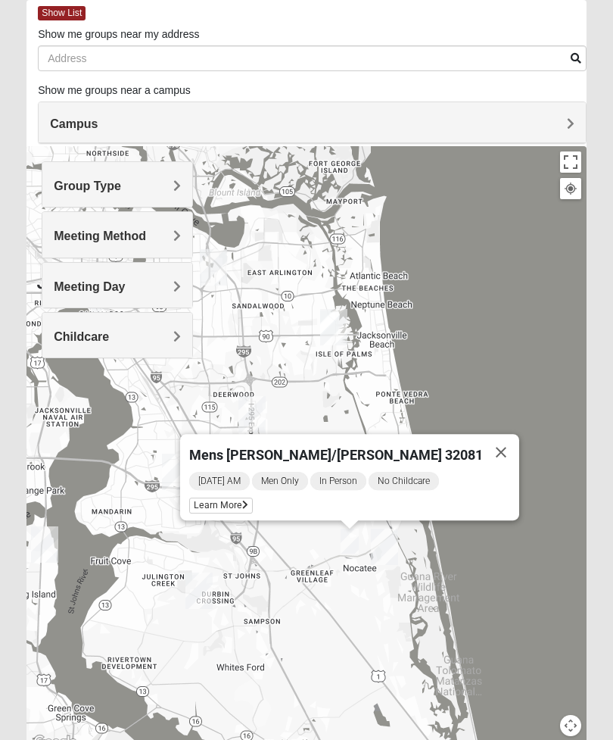
click at [483, 452] on button "Close" at bounding box center [501, 452] width 36 height 36
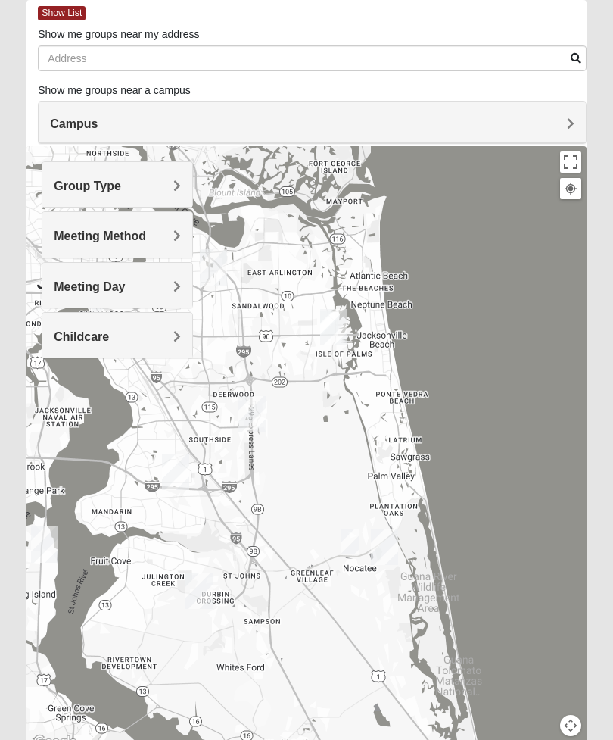
click at [75, 298] on div "Meeting Day" at bounding box center [117, 285] width 150 height 45
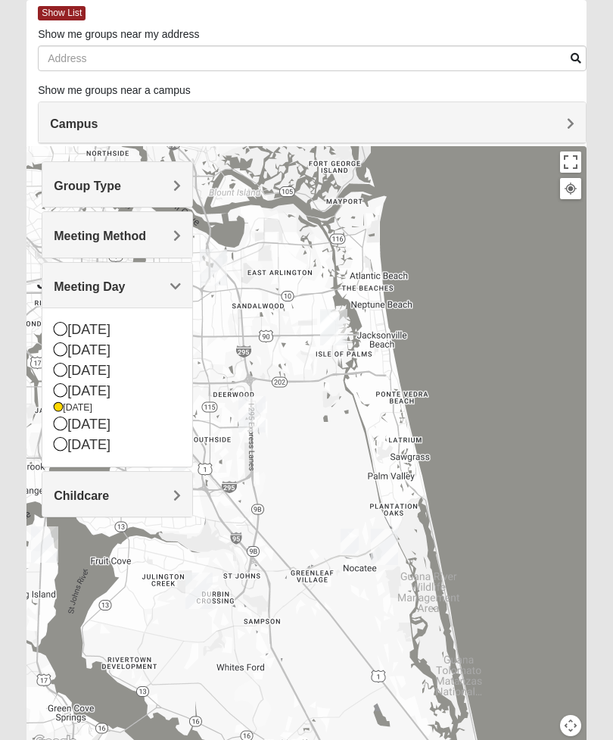
click at [63, 416] on icon at bounding box center [61, 423] width 14 height 14
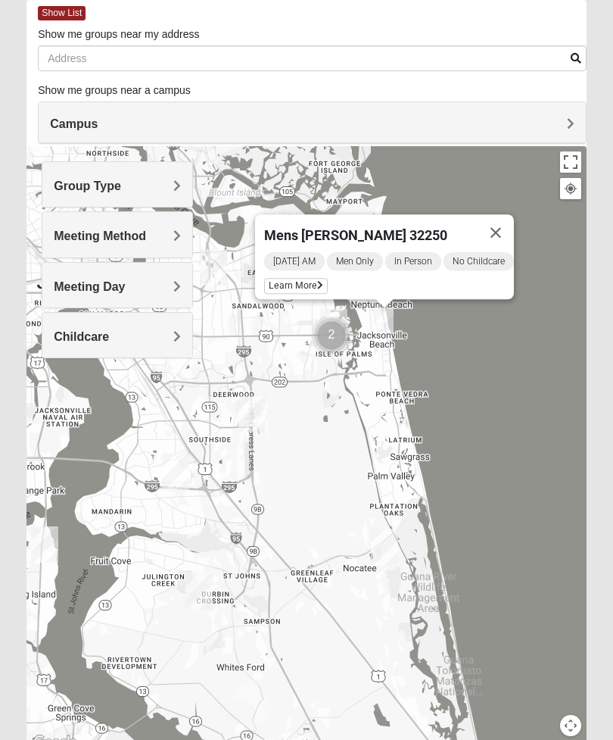
click at [307, 282] on span "Learn More" at bounding box center [296, 286] width 64 height 16
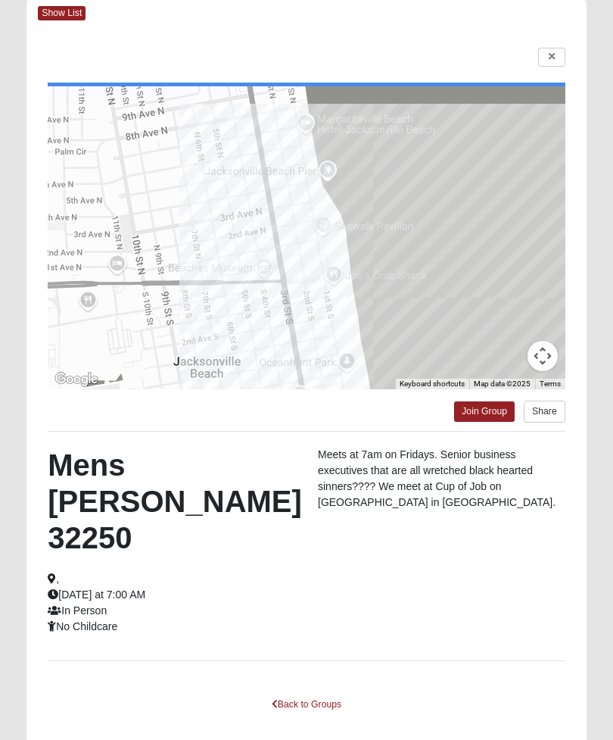
click at [550, 60] on icon at bounding box center [552, 56] width 6 height 9
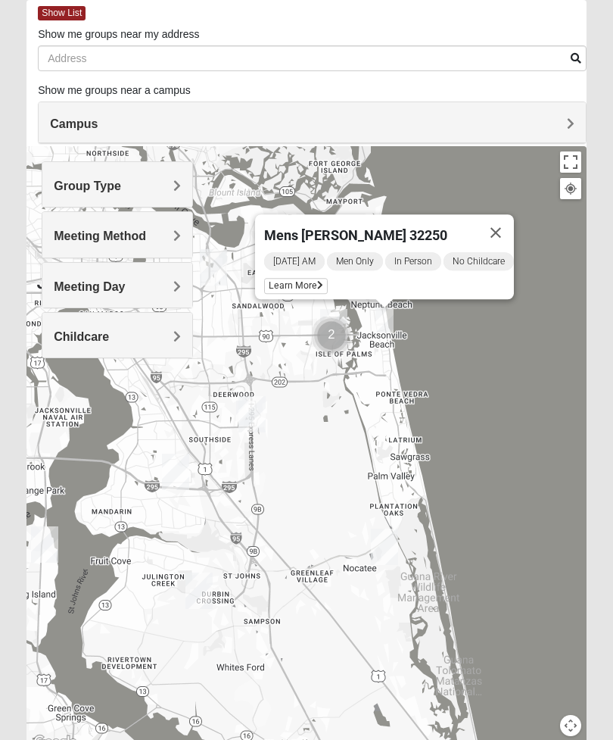
click at [58, 292] on span "Meeting Day" at bounding box center [89, 286] width 71 height 13
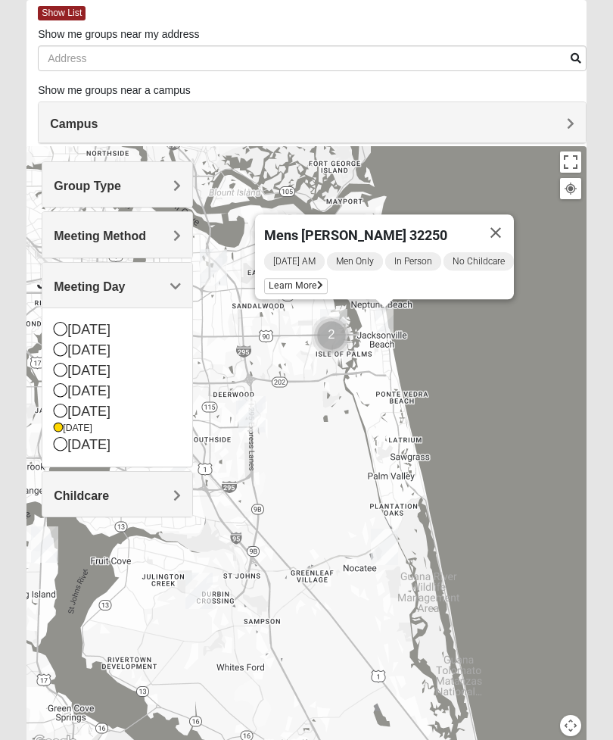
click at [61, 347] on icon at bounding box center [61, 349] width 14 height 14
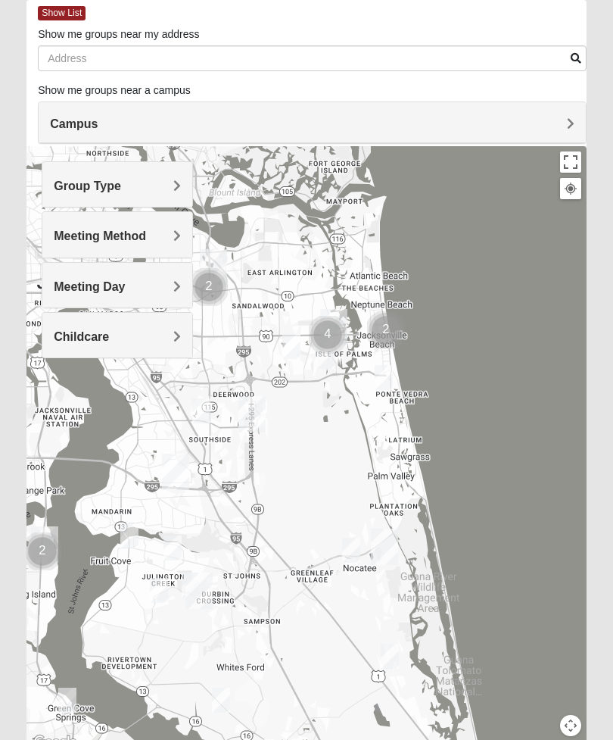
click at [418, 651] on div at bounding box center [306, 449] width 560 height 606
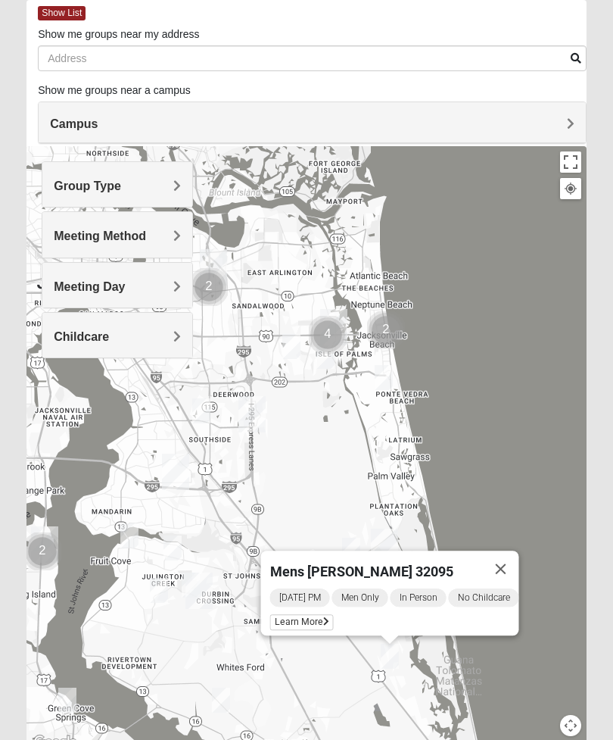
click at [519, 562] on button "Close" at bounding box center [501, 568] width 36 height 36
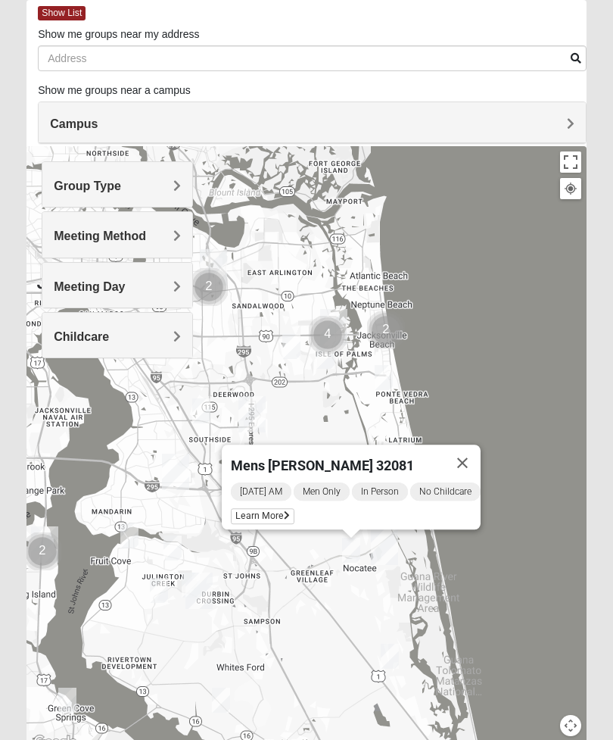
click at [282, 505] on div "[DATE] AM Men Only In Person No Childcare Learn More" at bounding box center [356, 505] width 250 height 48
click at [276, 517] on span "Learn More" at bounding box center [263, 516] width 64 height 16
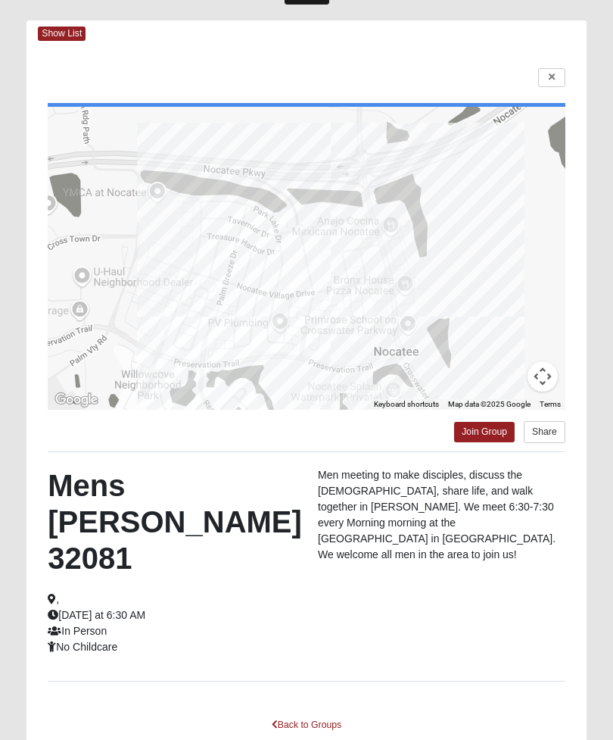
click at [493, 435] on link "Join Group" at bounding box center [484, 432] width 61 height 20
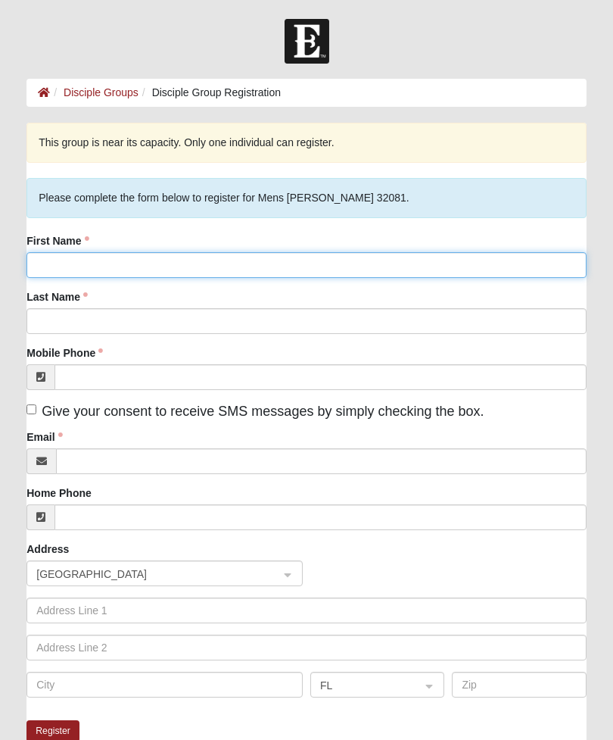
click at [51, 273] on input "First Name" at bounding box center [306, 265] width 560 height 26
type input "[PERSON_NAME]"
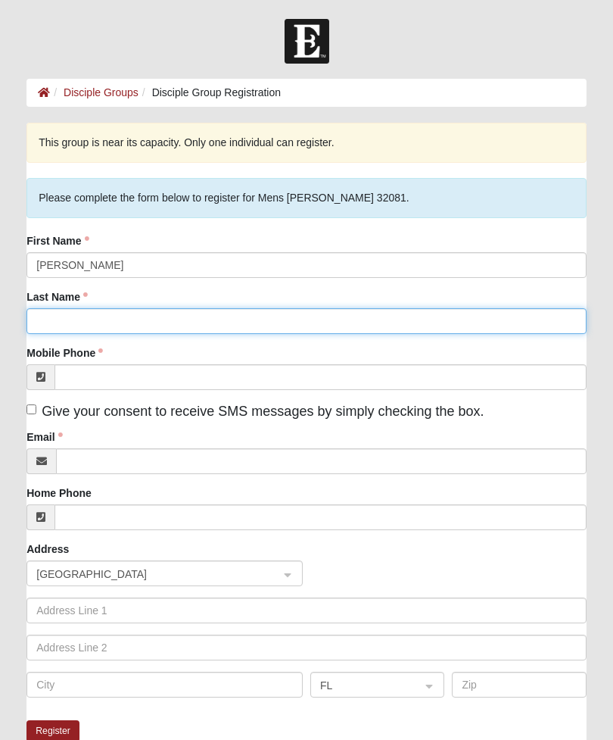
type input "[PERSON_NAME]"
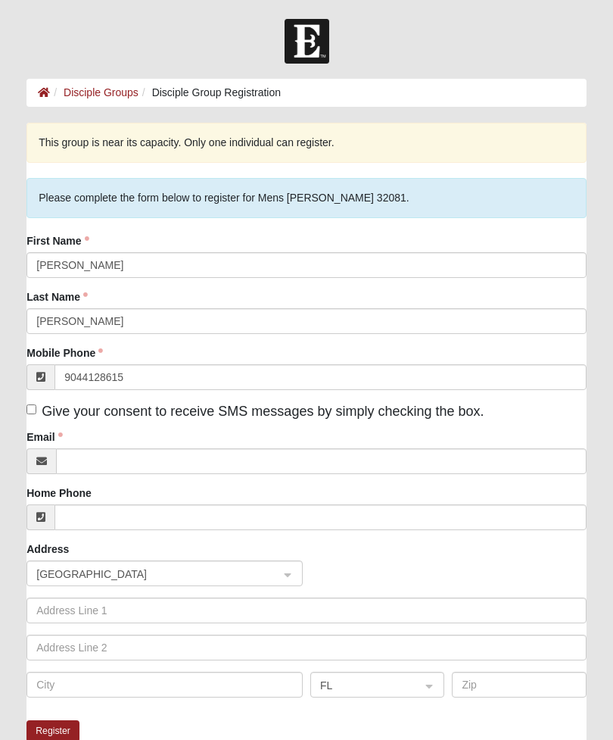
type input "[PHONE_NUMBER]"
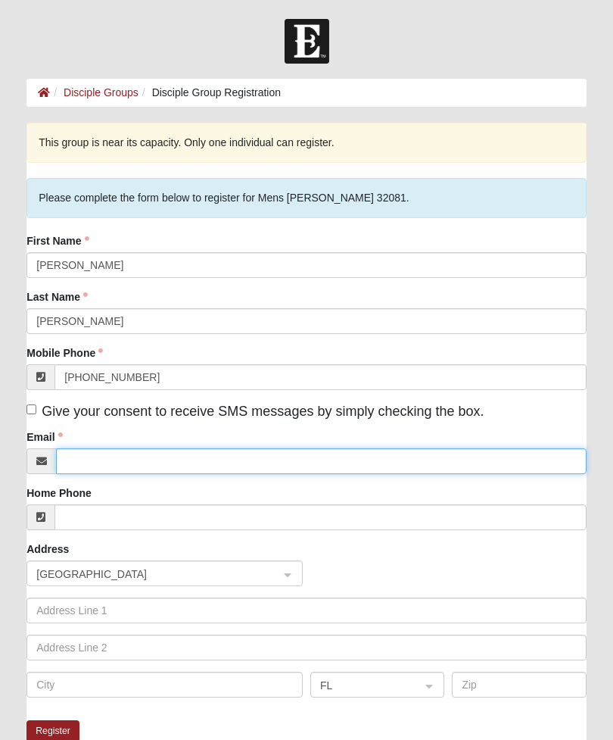
click at [185, 458] on input "Email" at bounding box center [321, 461] width 531 height 26
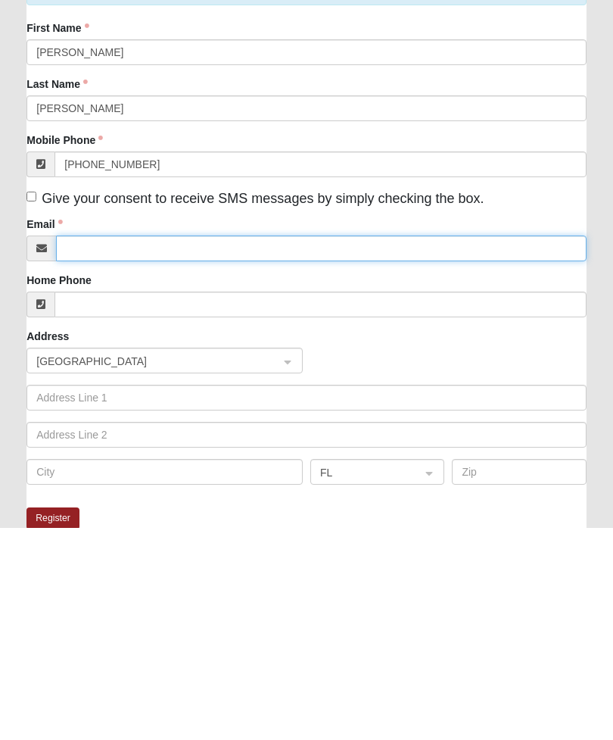
type input "[EMAIL_ADDRESS][DOMAIN_NAME]"
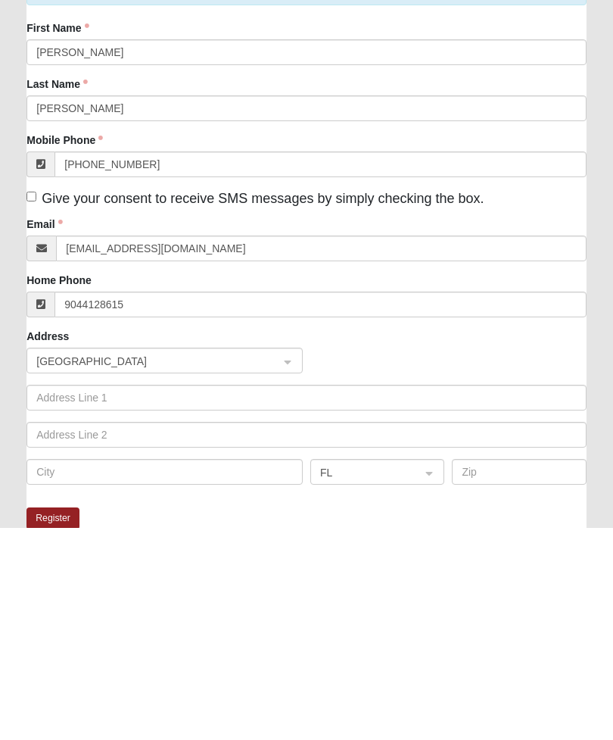
type input "[PHONE_NUMBER]"
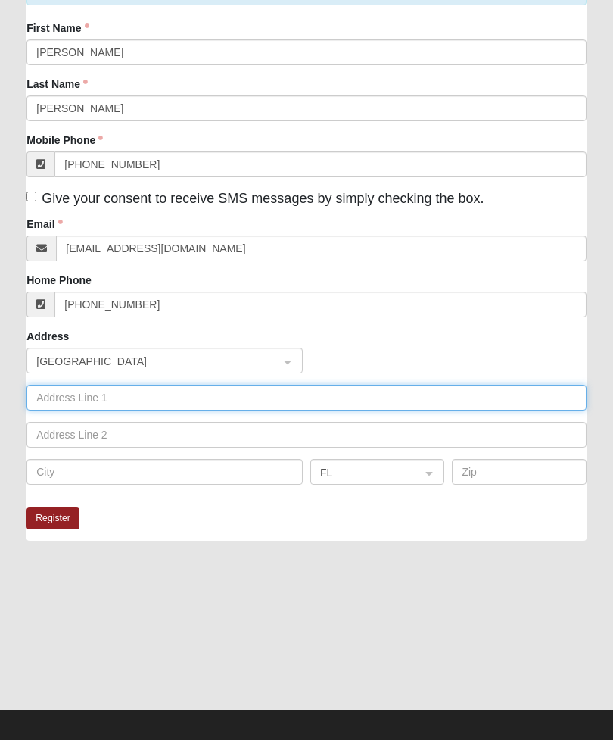
click at [145, 402] on input "text" at bounding box center [306, 398] width 560 height 26
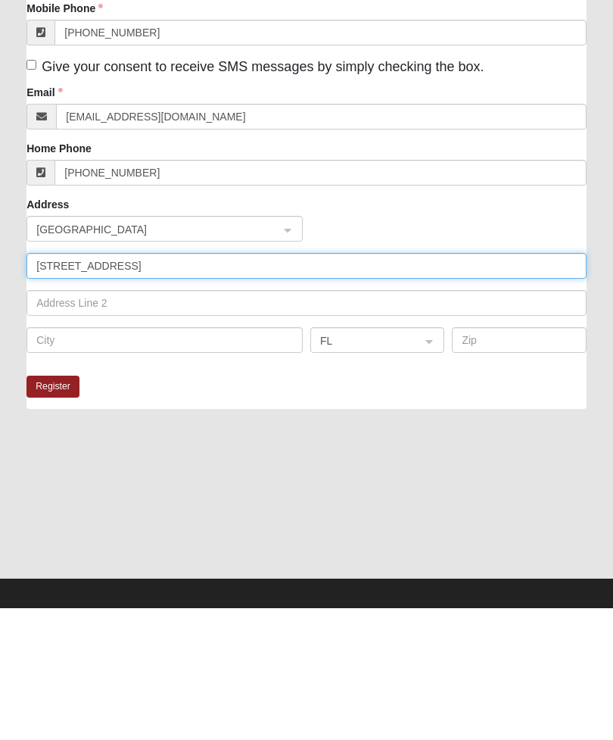
type input "440 Burbank Ave"
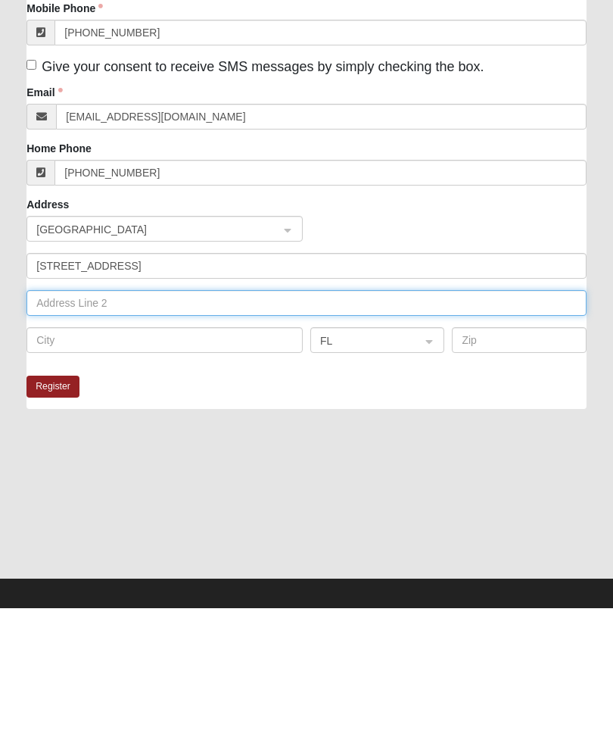
click at [146, 422] on input "text" at bounding box center [306, 435] width 560 height 26
type input "Apt 4403"
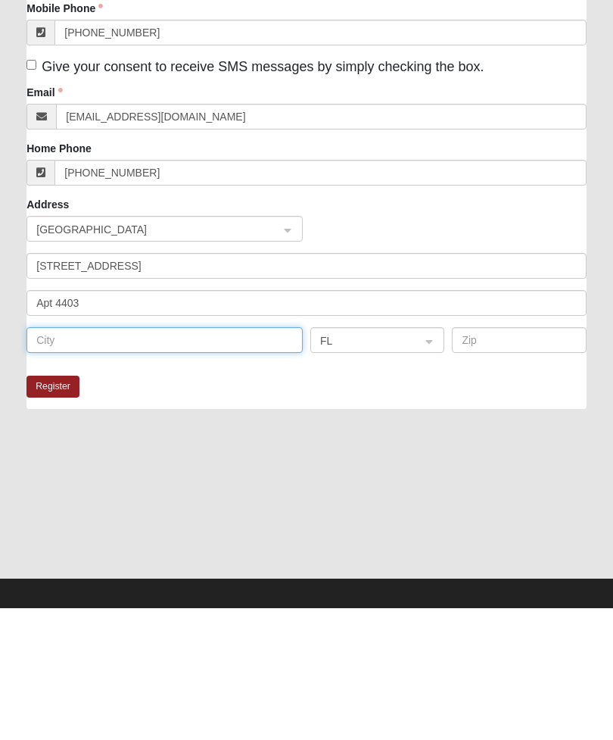
click at [220, 460] on input "text" at bounding box center [164, 473] width 276 height 26
type input "Ponte Vedra"
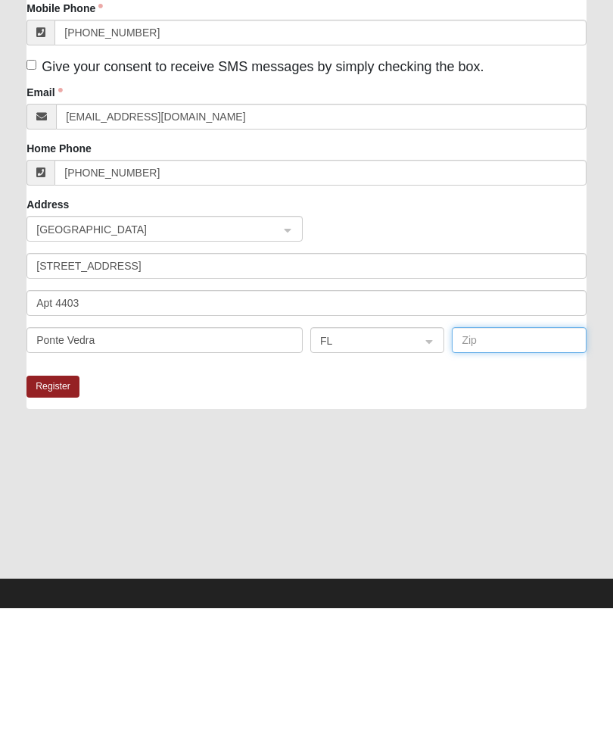
click at [516, 460] on input "text" at bounding box center [519, 473] width 134 height 26
type input "32081"
click at [58, 508] on button "Register" at bounding box center [52, 519] width 53 height 22
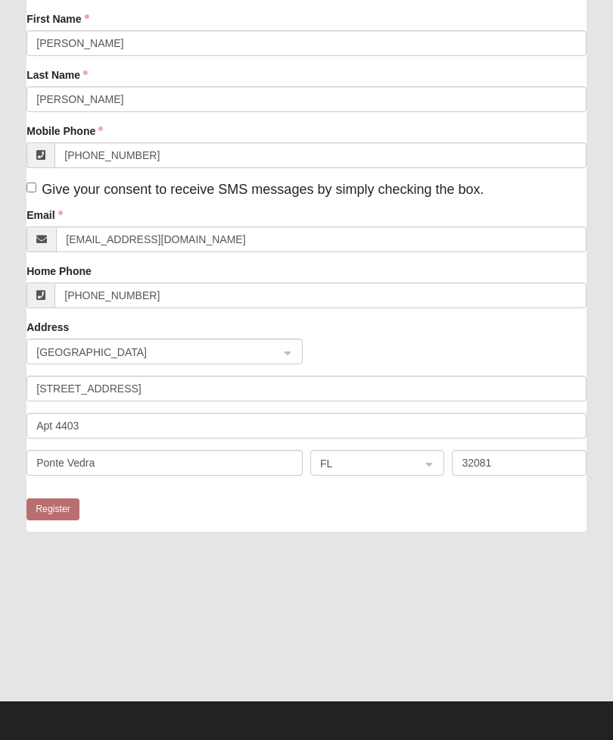
scroll to position [0, 0]
